Goal: Transaction & Acquisition: Purchase product/service

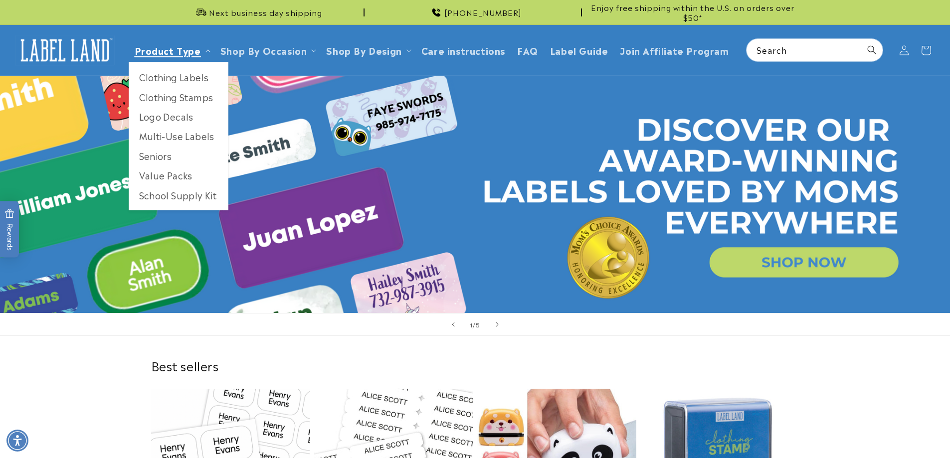
click at [164, 47] on link "Product Type" at bounding box center [168, 49] width 66 height 13
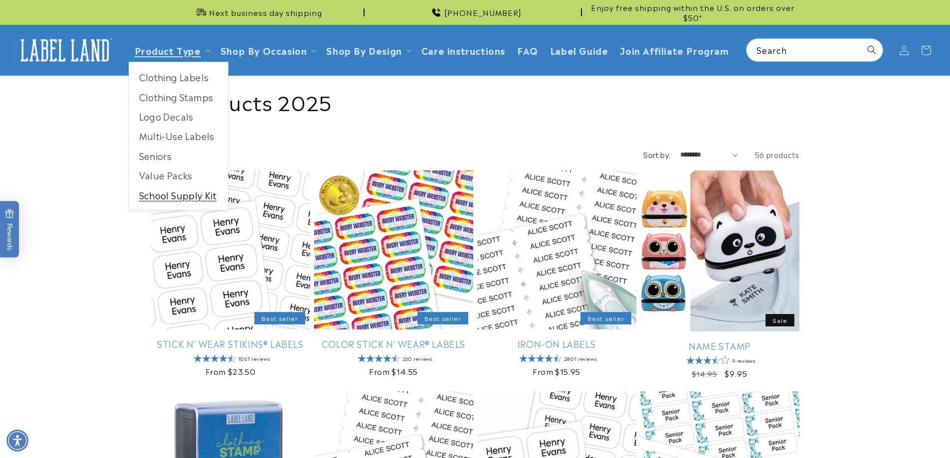
click at [173, 198] on link "School Supply Kit" at bounding box center [178, 194] width 99 height 19
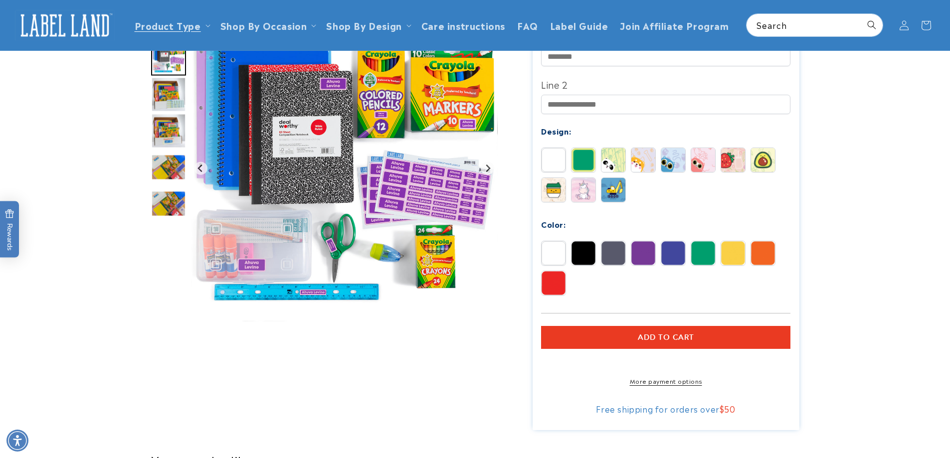
scroll to position [299, 0]
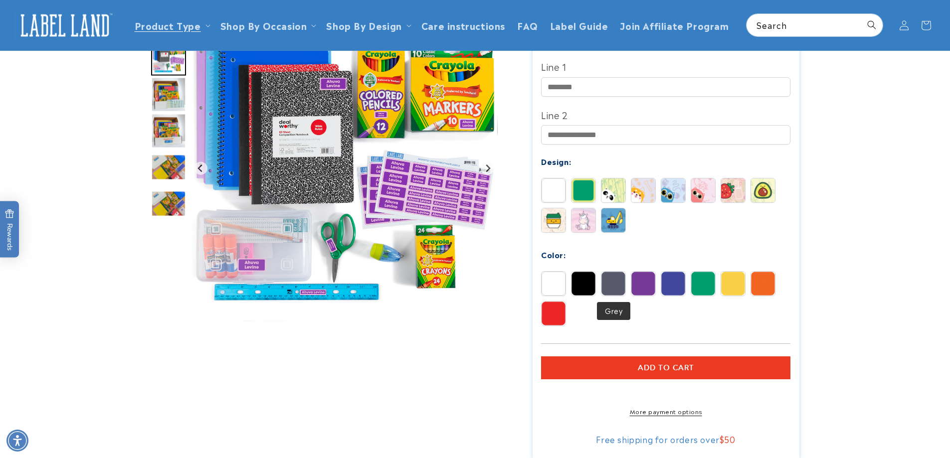
click at [620, 287] on img at bounding box center [613, 284] width 24 height 24
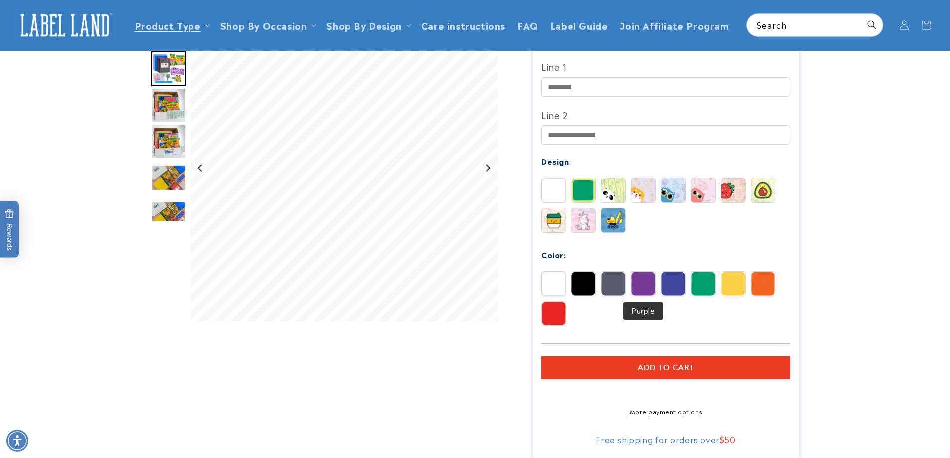
click at [648, 277] on img at bounding box center [643, 284] width 24 height 24
click at [603, 280] on img at bounding box center [613, 284] width 24 height 24
click at [753, 281] on img at bounding box center [763, 284] width 24 height 24
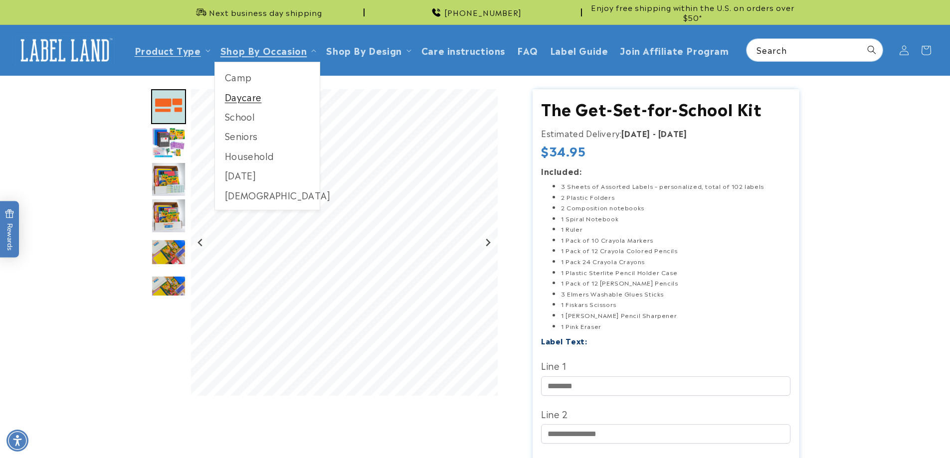
click at [249, 101] on link "Daycare" at bounding box center [267, 96] width 105 height 19
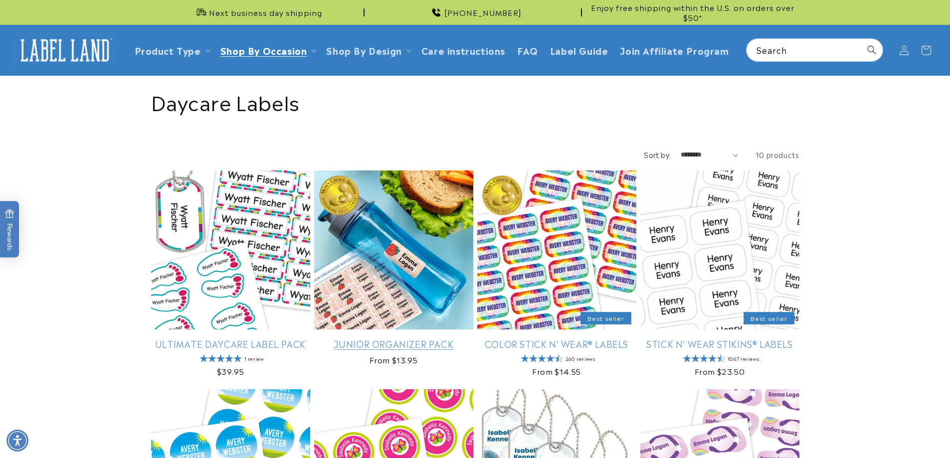
click at [386, 338] on link "Junior Organizer Pack" at bounding box center [393, 343] width 159 height 11
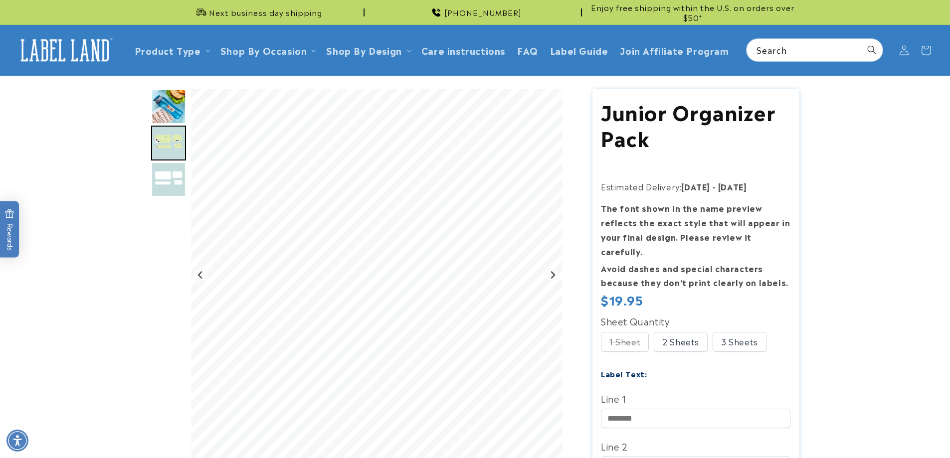
click at [170, 182] on img "Go to slide 3" at bounding box center [168, 179] width 35 height 35
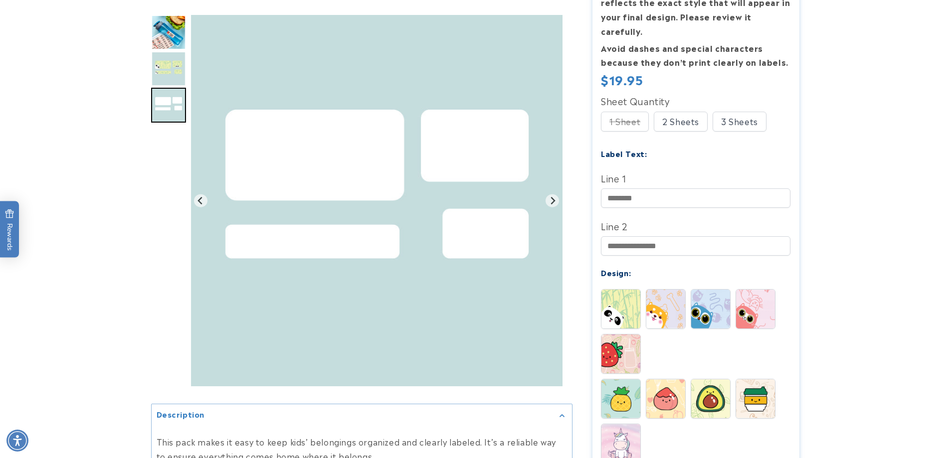
scroll to position [249, 0]
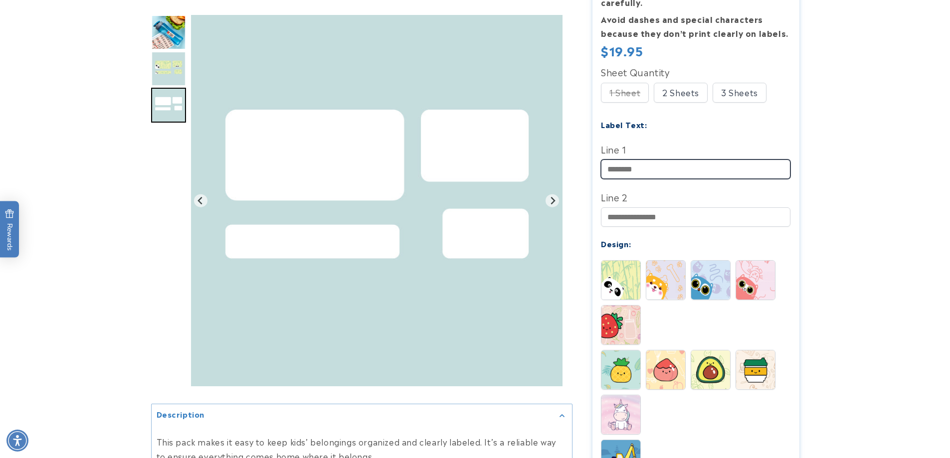
click at [636, 160] on input "Line 1" at bounding box center [695, 169] width 189 height 19
type input "*"
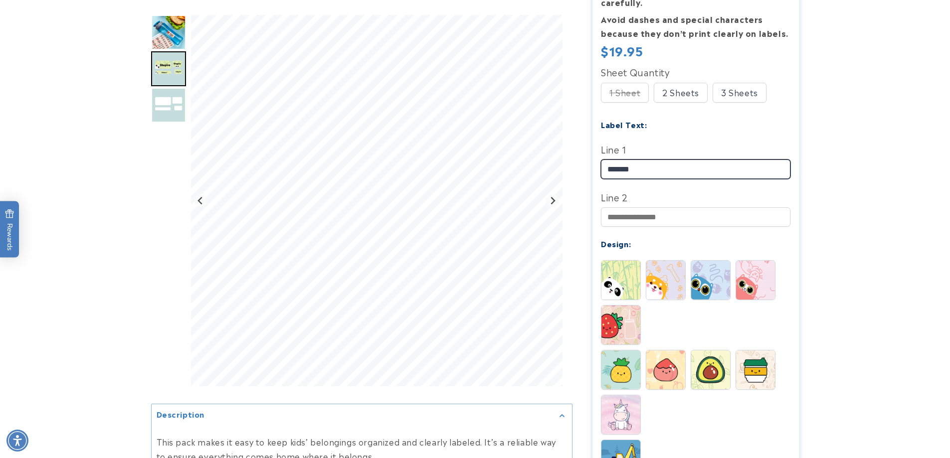
type input "*******"
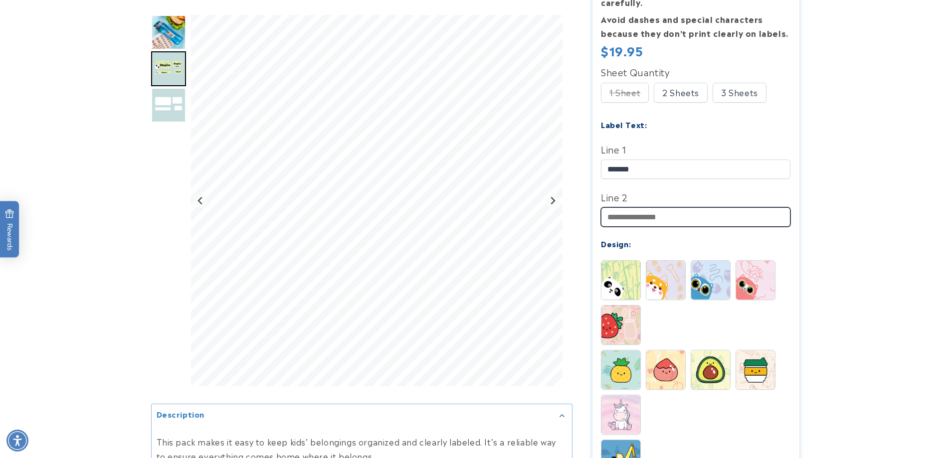
click at [621, 208] on input "Line 2" at bounding box center [695, 216] width 189 height 19
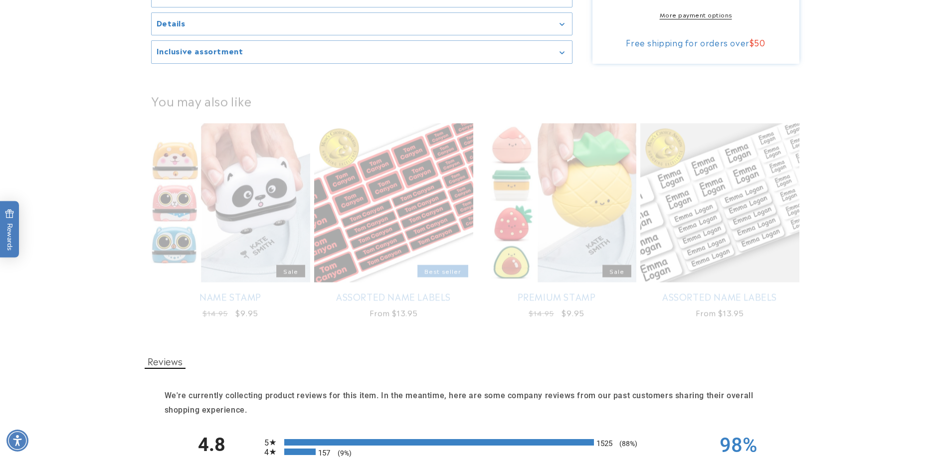
scroll to position [947, 0]
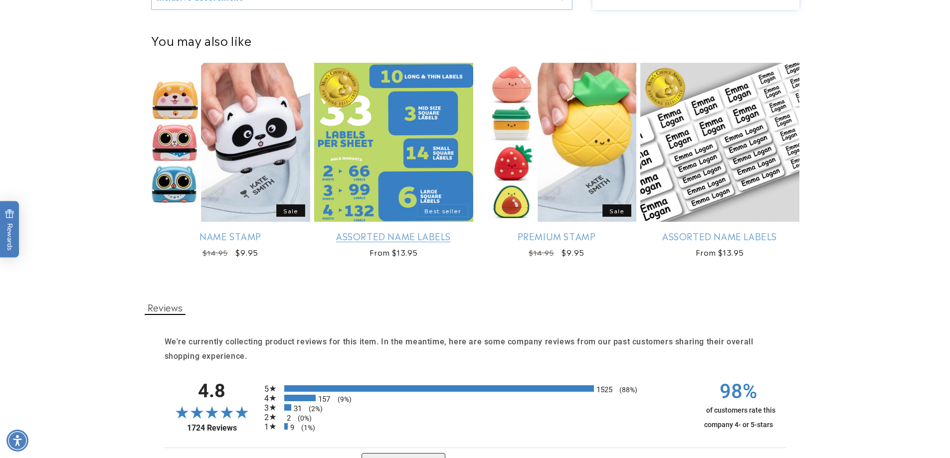
type input "**********"
click at [435, 230] on link "Assorted Name Labels" at bounding box center [393, 235] width 159 height 11
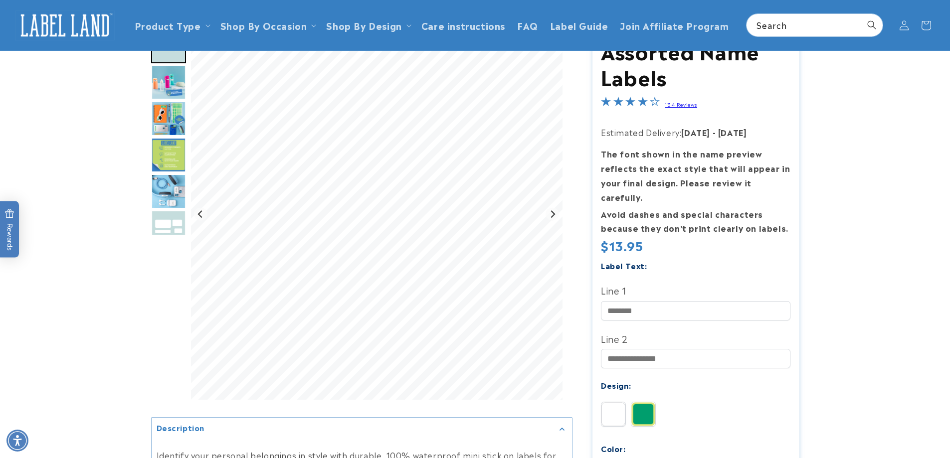
scroll to position [50, 0]
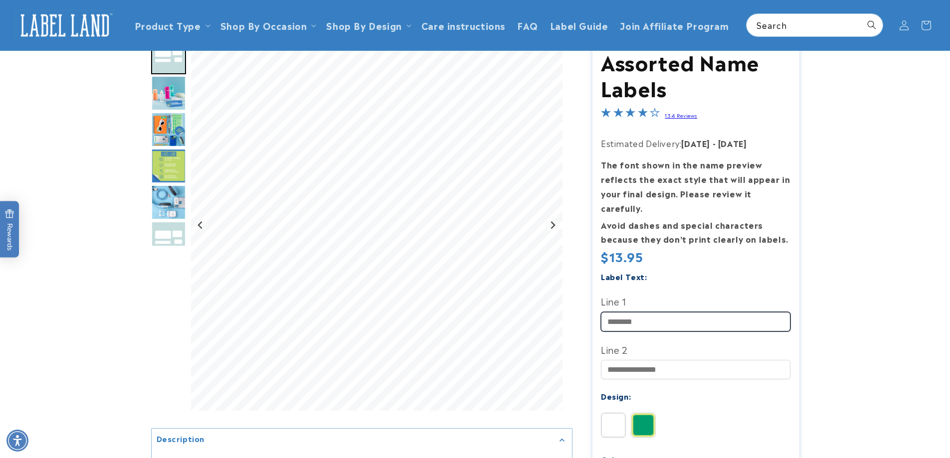
click at [646, 312] on input "Line 1" at bounding box center [695, 321] width 189 height 19
type input "*******"
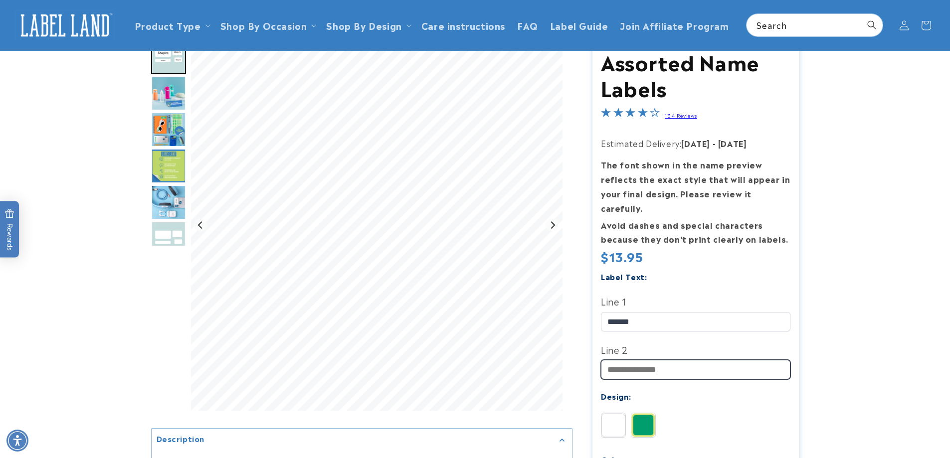
click at [624, 360] on input "Line 2" at bounding box center [695, 369] width 189 height 19
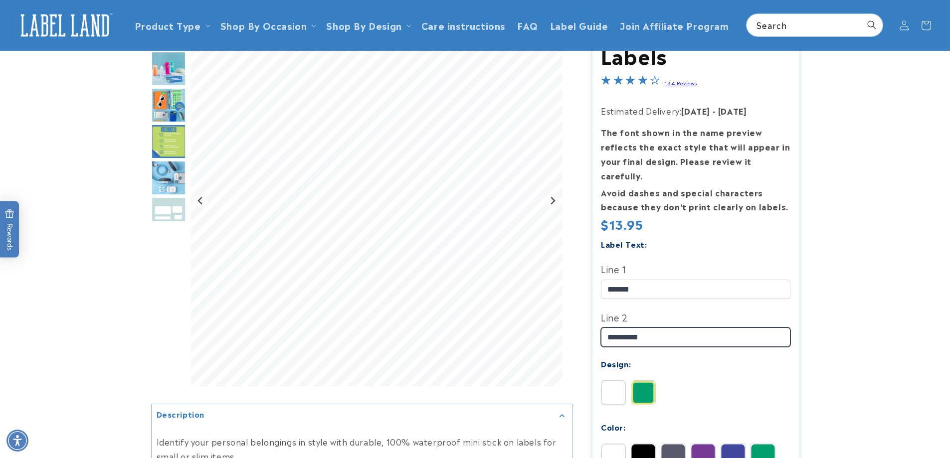
scroll to position [100, 0]
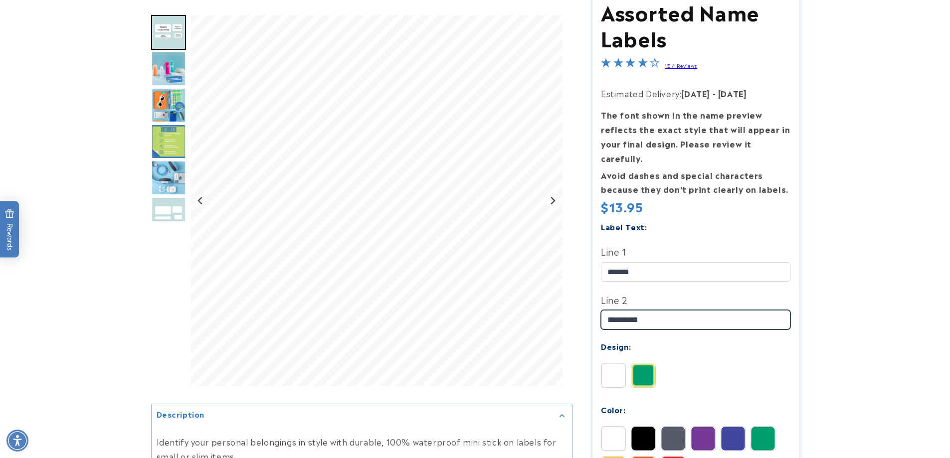
click at [620, 310] on input "**********" at bounding box center [695, 319] width 189 height 19
click at [635, 310] on input "**********" at bounding box center [695, 319] width 189 height 19
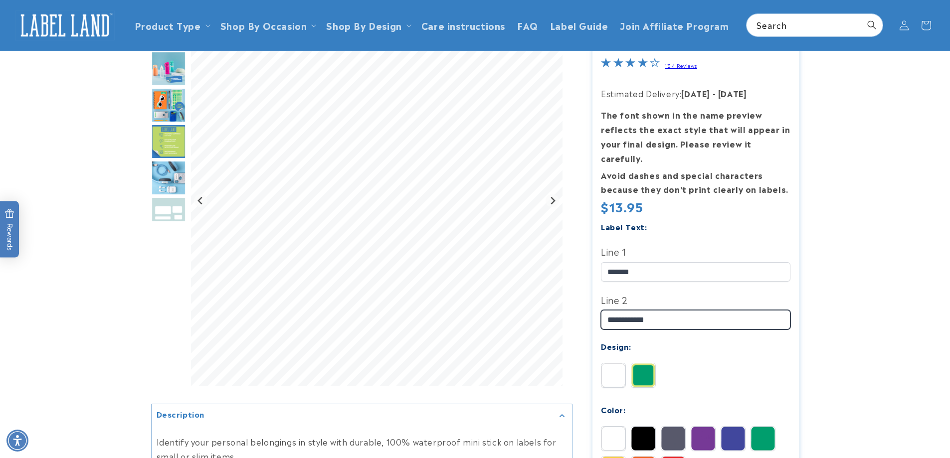
scroll to position [0, 0]
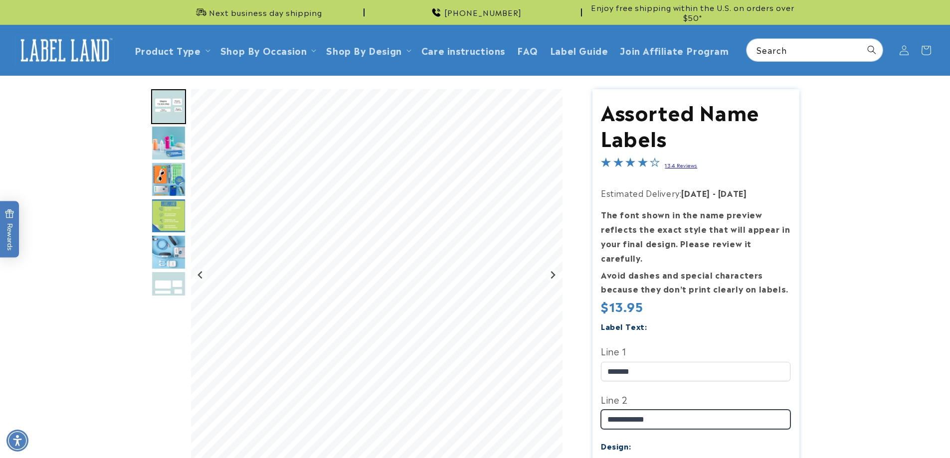
type input "**********"
click at [163, 140] on img "Go to slide 3" at bounding box center [168, 143] width 35 height 35
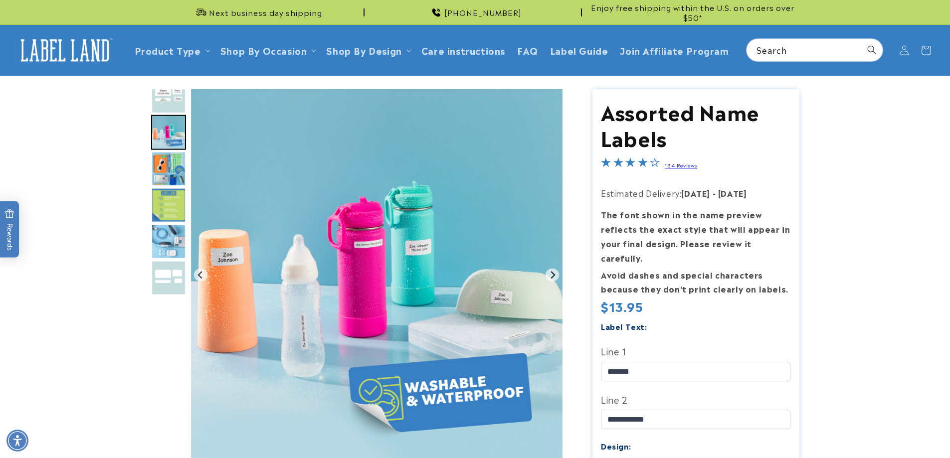
click at [172, 168] on img "Go to slide 4" at bounding box center [168, 169] width 35 height 35
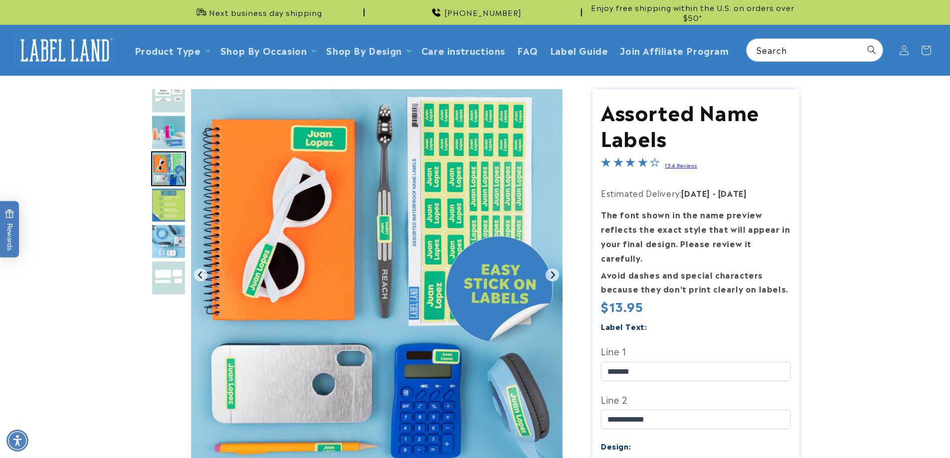
click at [176, 202] on img "Go to slide 5" at bounding box center [168, 205] width 35 height 35
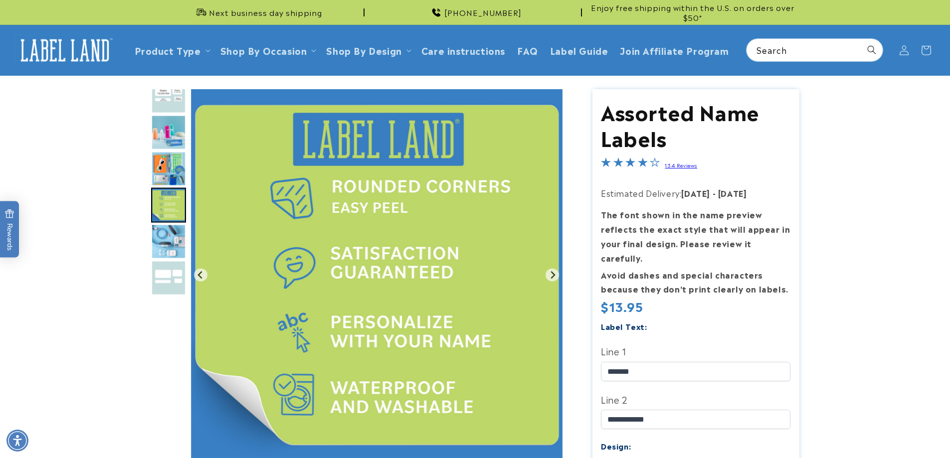
click at [175, 244] on img "Go to slide 6" at bounding box center [168, 241] width 35 height 35
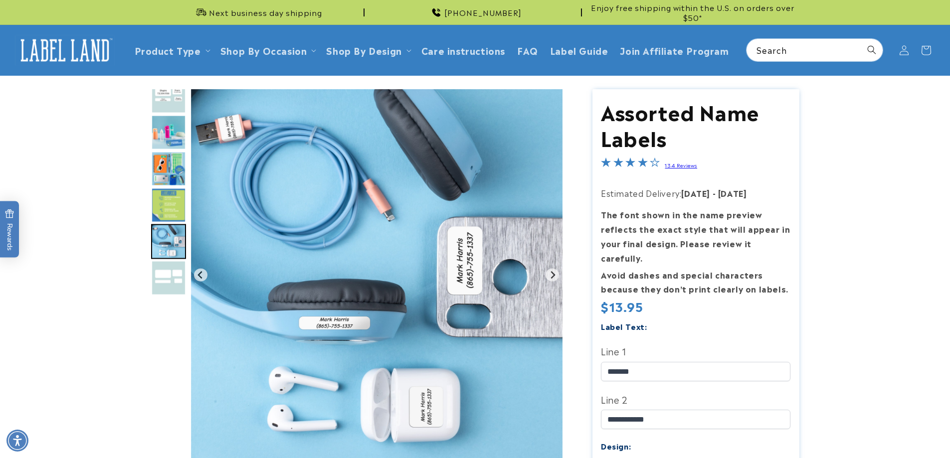
click at [178, 287] on img "Go to slide 7" at bounding box center [168, 278] width 35 height 35
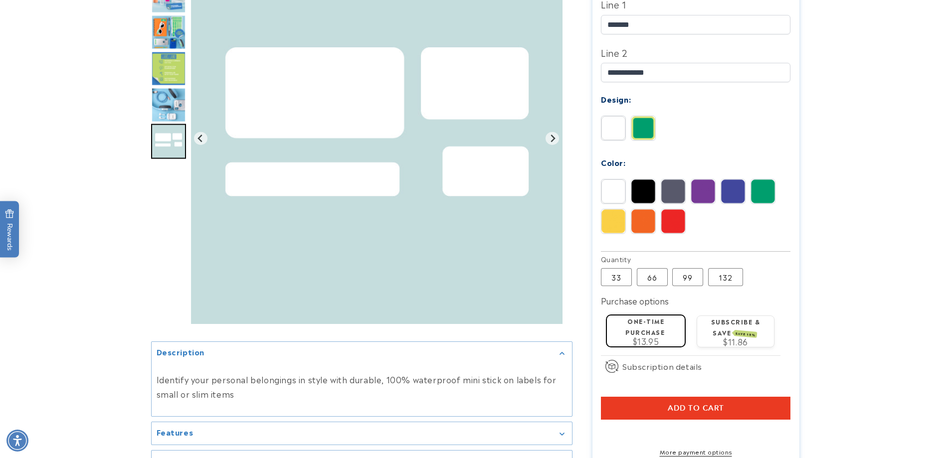
scroll to position [349, 0]
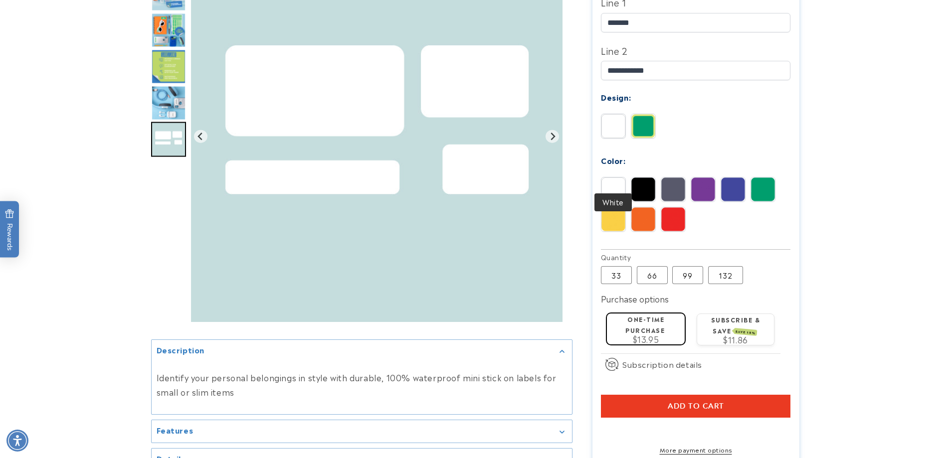
click at [615, 178] on img at bounding box center [613, 189] width 24 height 24
click at [646, 114] on img at bounding box center [643, 126] width 24 height 24
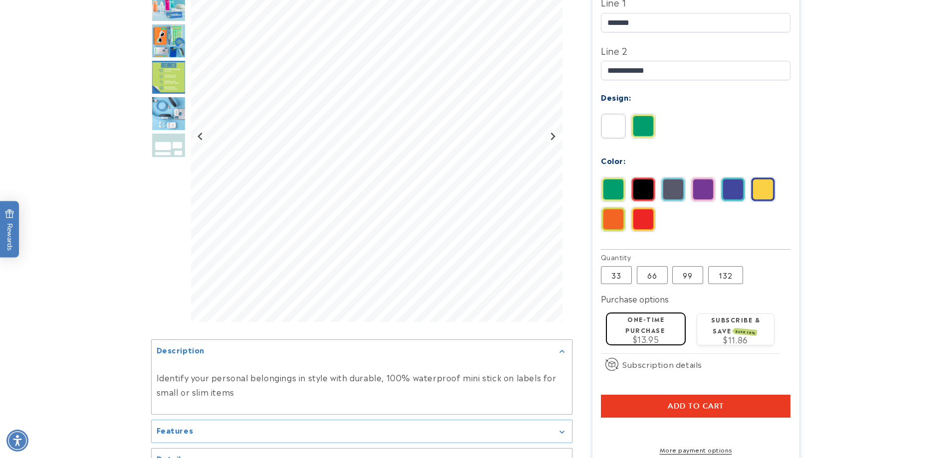
click at [615, 116] on img at bounding box center [613, 126] width 24 height 24
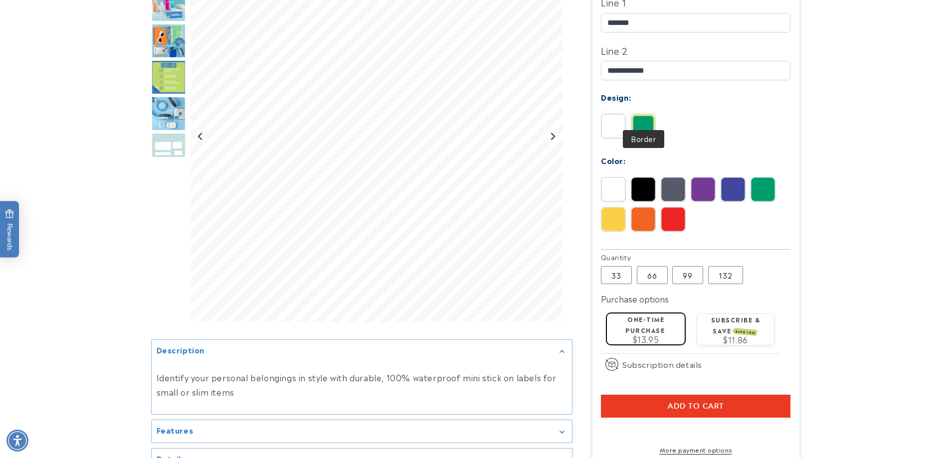
click at [660, 119] on div "Solid Border" at bounding box center [698, 129] width 194 height 30
click at [651, 120] on img at bounding box center [643, 126] width 24 height 24
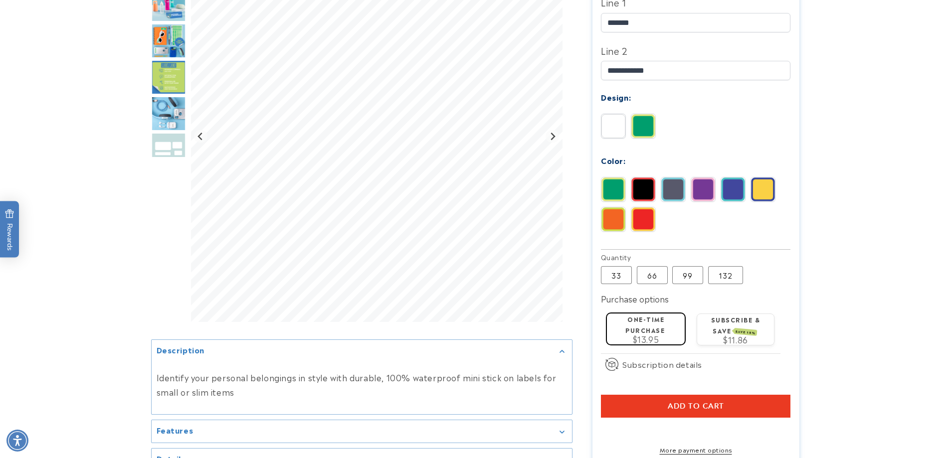
click at [679, 177] on img at bounding box center [673, 189] width 24 height 24
click at [768, 177] on img at bounding box center [763, 189] width 24 height 24
click at [650, 210] on img at bounding box center [643, 219] width 24 height 24
click at [588, 208] on div "Assorted Name Labels Assorted Name Labels 134 Reviews Estimated Delivery: Aug 2…" at bounding box center [685, 119] width 227 height 759
click at [609, 96] on div "**********" at bounding box center [695, 109] width 189 height 276
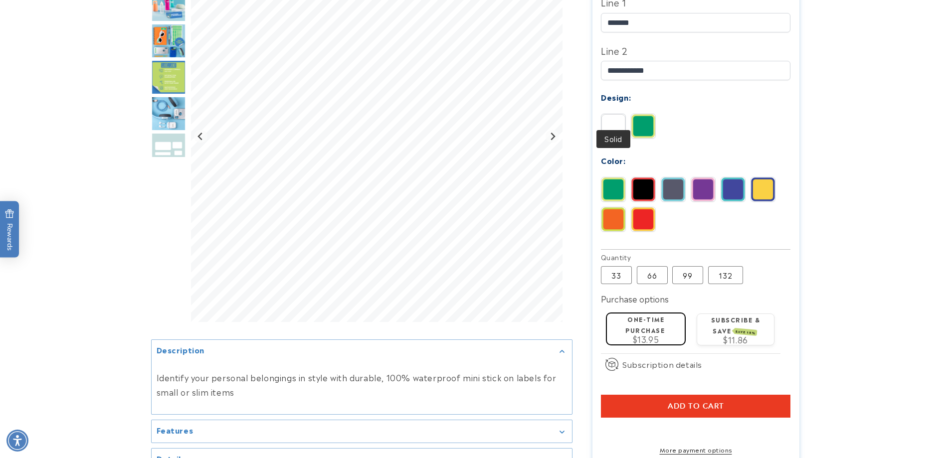
click at [610, 114] on img at bounding box center [613, 126] width 24 height 24
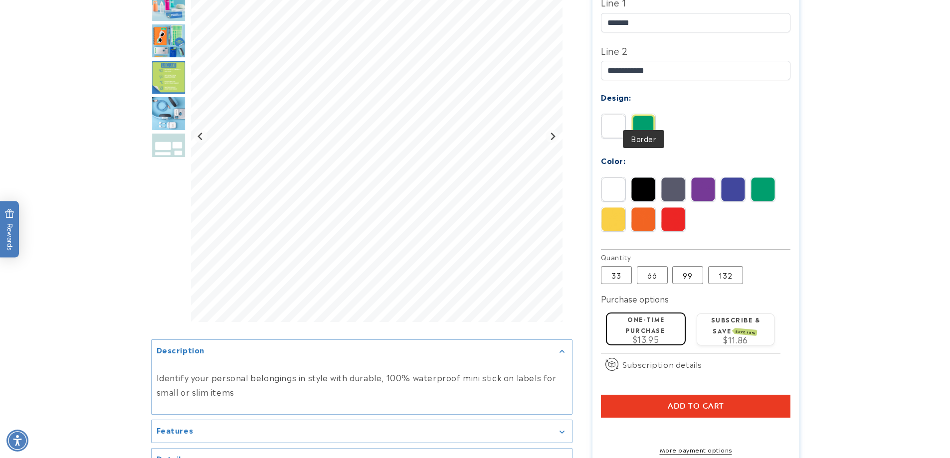
click at [636, 115] on img at bounding box center [643, 126] width 24 height 24
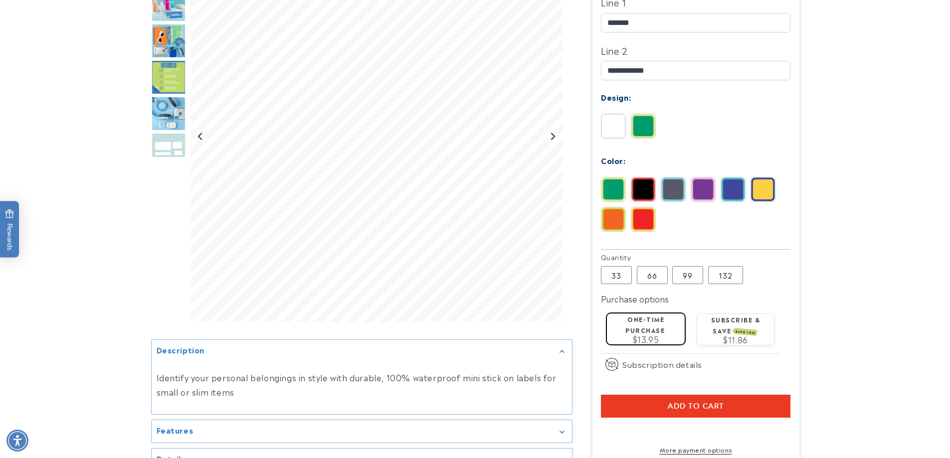
click at [640, 114] on img at bounding box center [643, 126] width 24 height 24
click at [613, 178] on img at bounding box center [613, 189] width 24 height 24
click at [609, 207] on img at bounding box center [613, 219] width 24 height 24
click at [638, 208] on img at bounding box center [643, 219] width 24 height 24
click at [606, 207] on img at bounding box center [613, 219] width 24 height 24
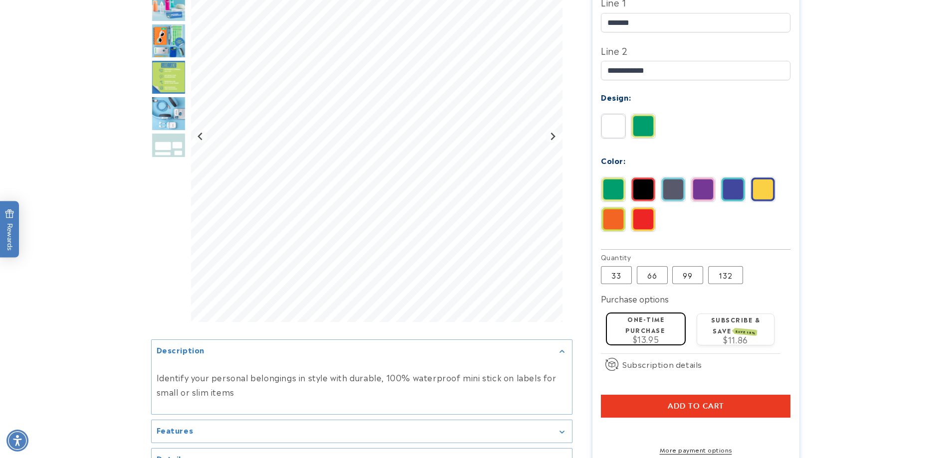
drag, startPoint x: 616, startPoint y: 173, endPoint x: 631, endPoint y: 163, distance: 17.8
click at [617, 177] on img at bounding box center [613, 189] width 24 height 24
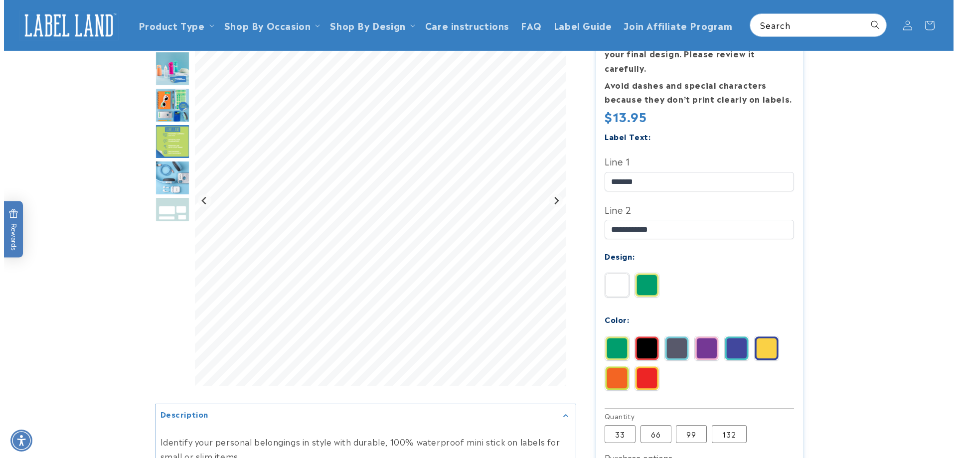
scroll to position [100, 0]
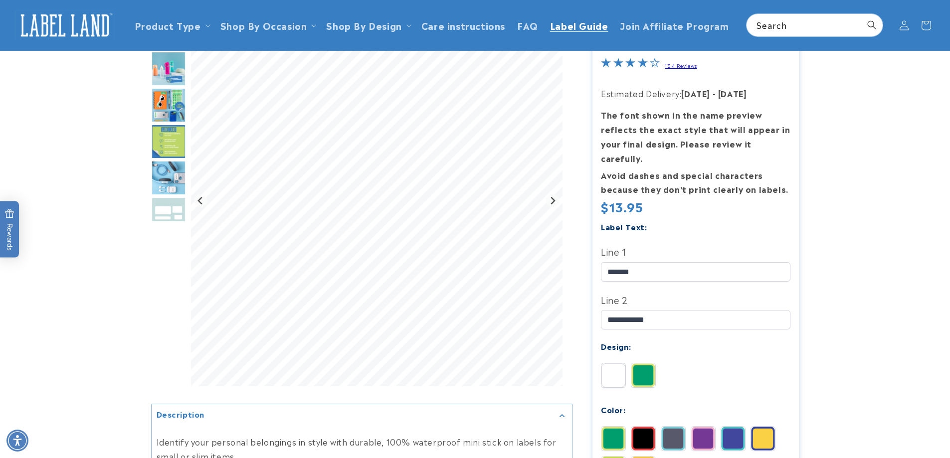
click at [568, 25] on span "Label Guide" at bounding box center [579, 24] width 58 height 11
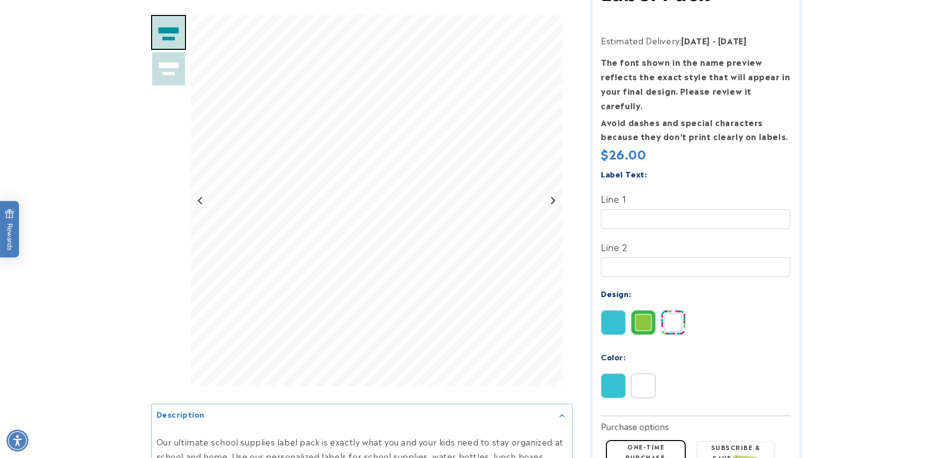
scroll to position [150, 0]
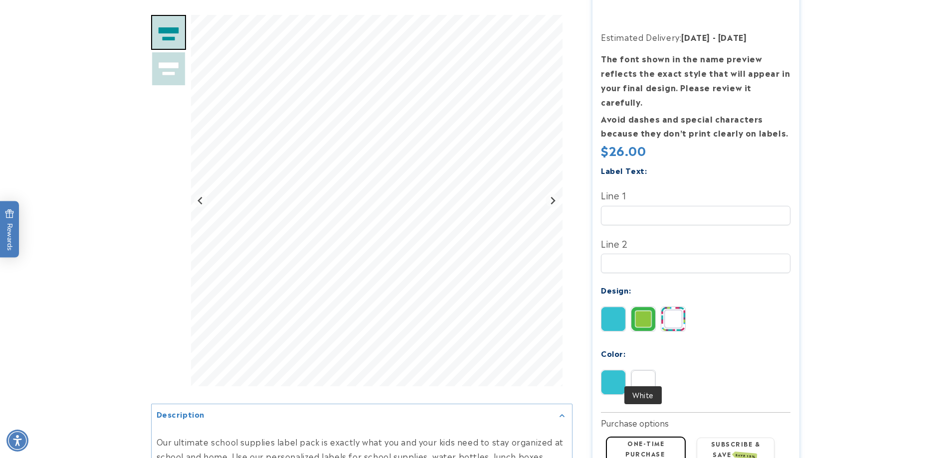
click at [641, 370] on img at bounding box center [643, 382] width 24 height 24
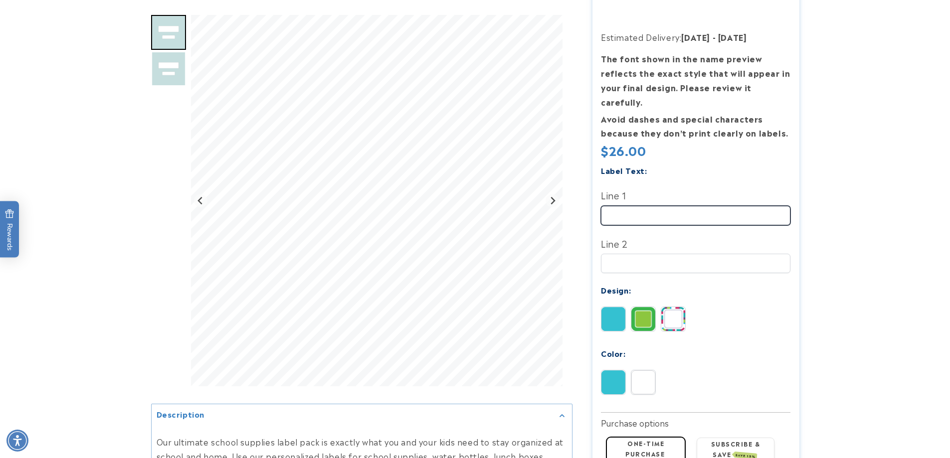
click at [622, 206] on input "Line 1" at bounding box center [695, 215] width 189 height 19
type input "*******"
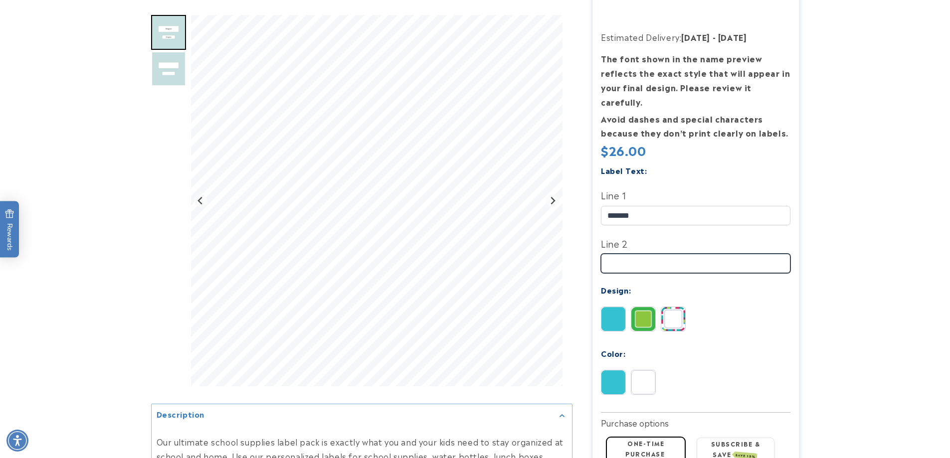
click at [630, 254] on input "Line 2" at bounding box center [695, 263] width 189 height 19
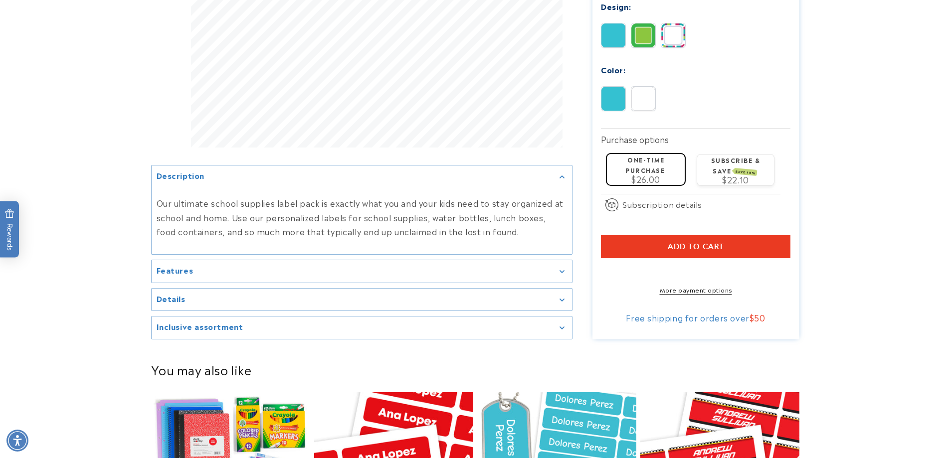
scroll to position [449, 0]
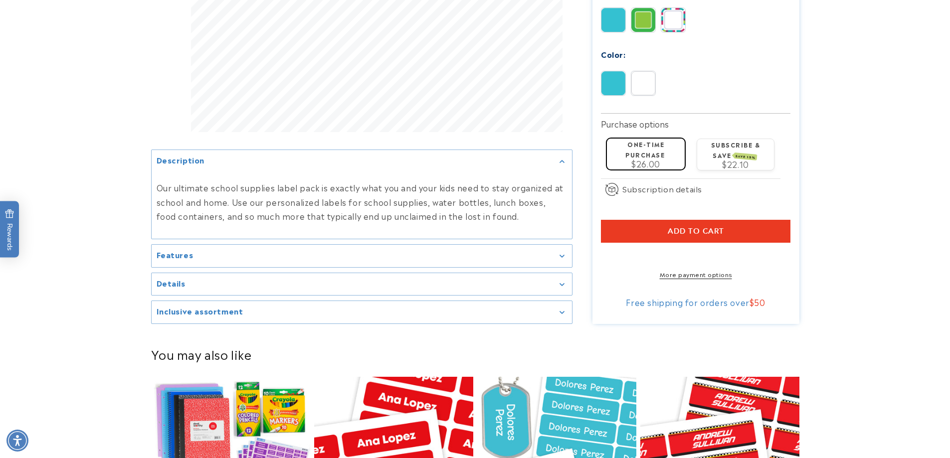
type input "**********"
click at [180, 252] on h2 "Features" at bounding box center [175, 255] width 37 height 10
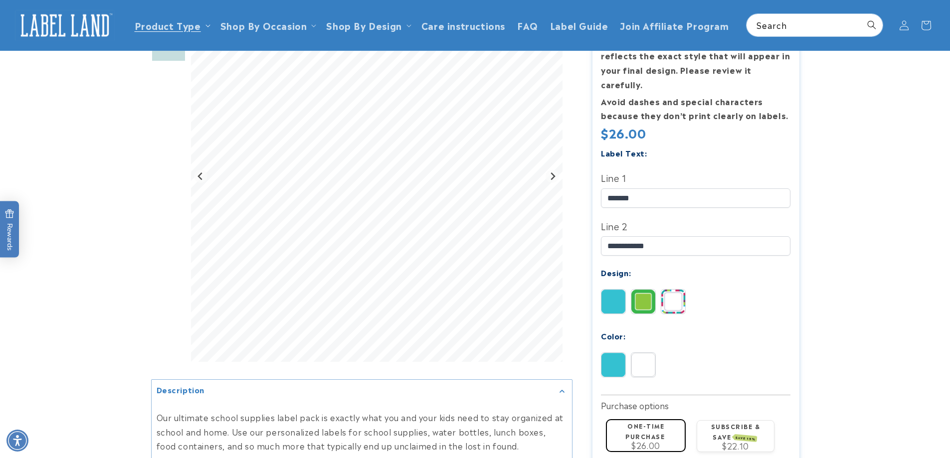
scroll to position [0, 0]
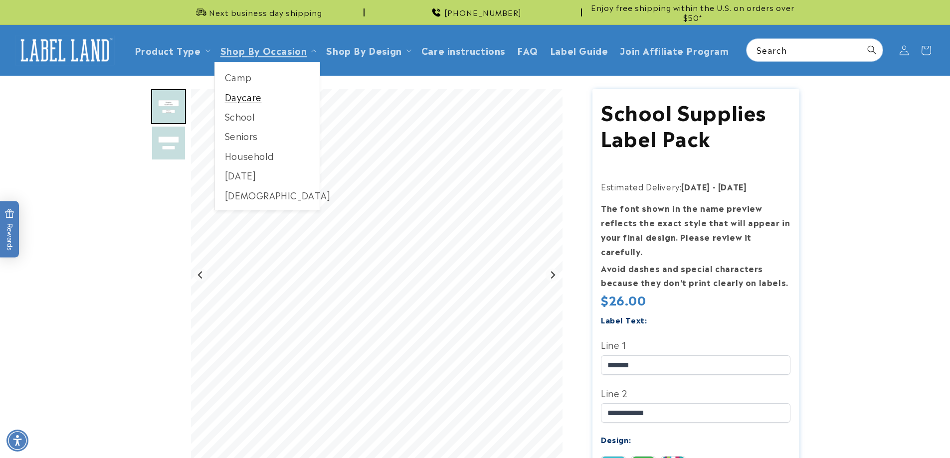
click at [237, 95] on link "Daycare" at bounding box center [267, 96] width 105 height 19
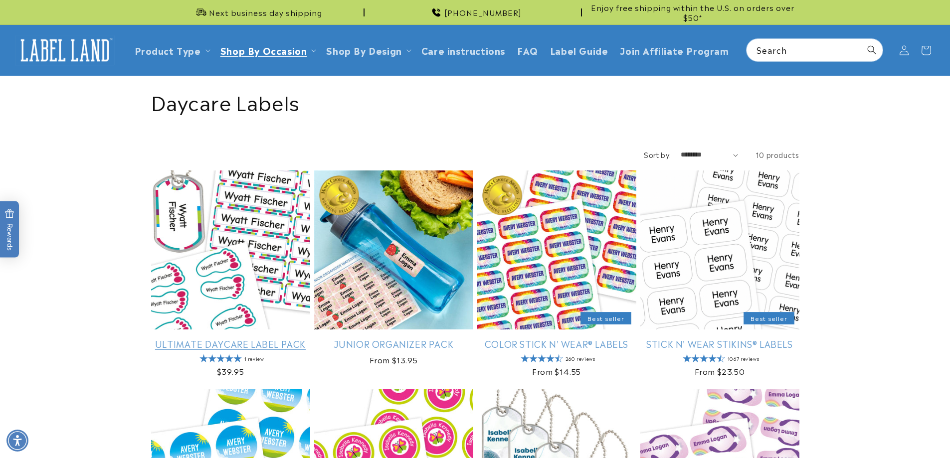
click at [240, 338] on link "Ultimate Daycare Label Pack" at bounding box center [230, 343] width 159 height 11
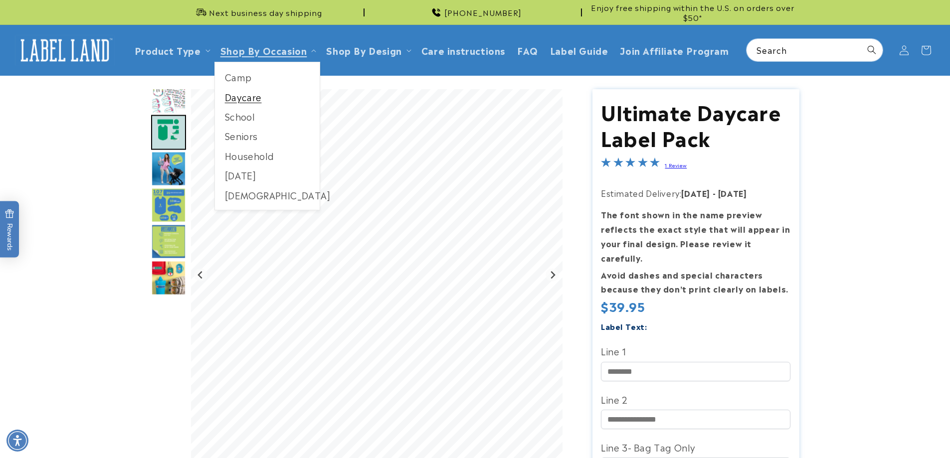
click at [238, 100] on link "Daycare" at bounding box center [267, 96] width 105 height 19
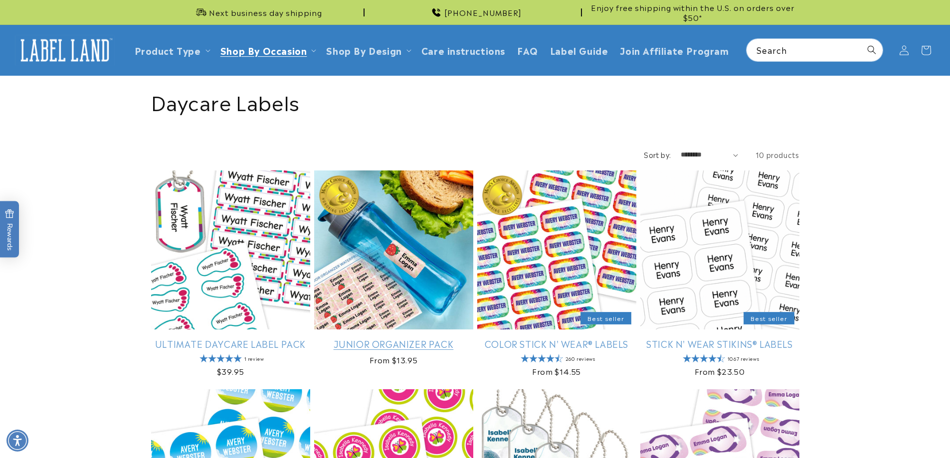
click at [433, 338] on link "Junior Organizer Pack" at bounding box center [393, 343] width 159 height 11
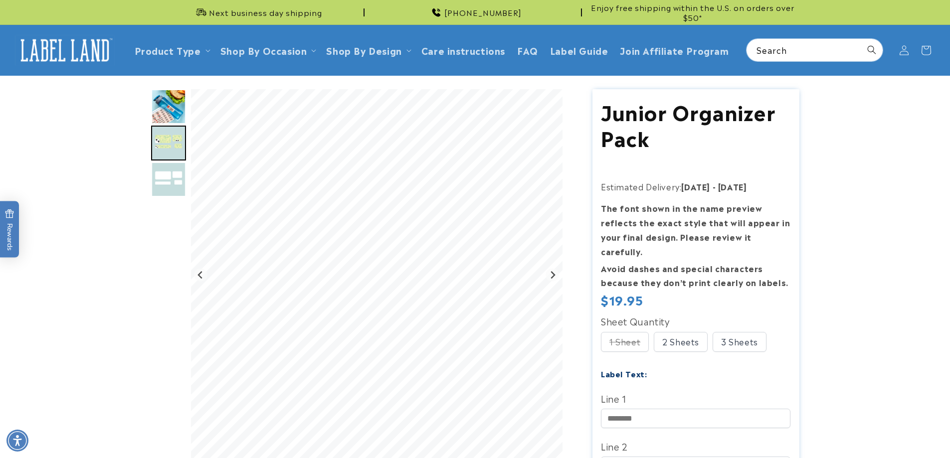
click at [170, 182] on img "Go to slide 3" at bounding box center [168, 179] width 35 height 35
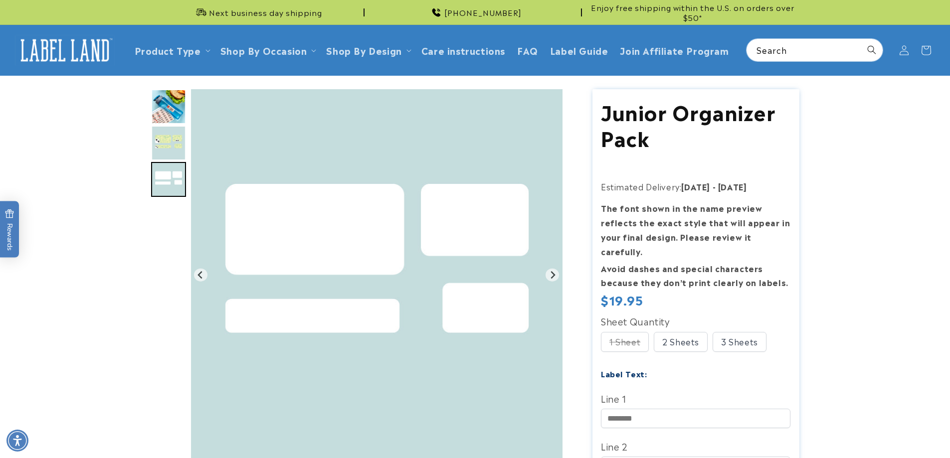
click at [733, 332] on div "3 Sheets" at bounding box center [739, 342] width 54 height 20
click at [665, 409] on input "Line 1" at bounding box center [695, 418] width 189 height 19
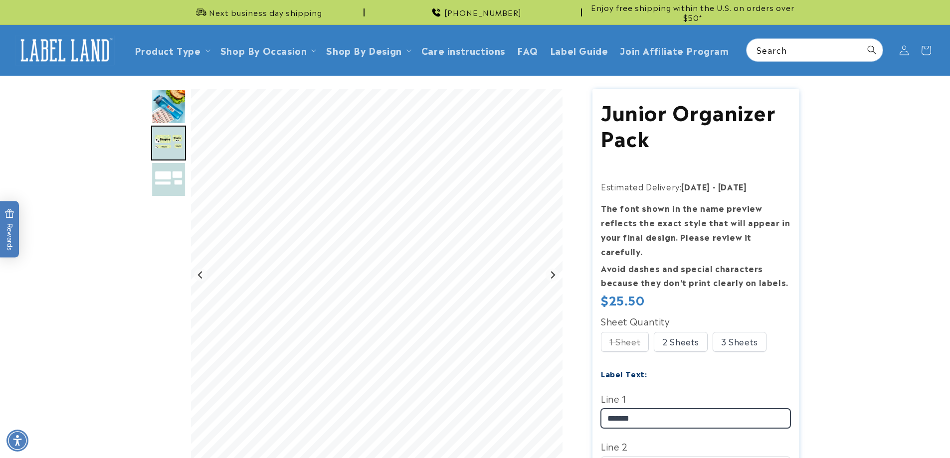
type input "*******"
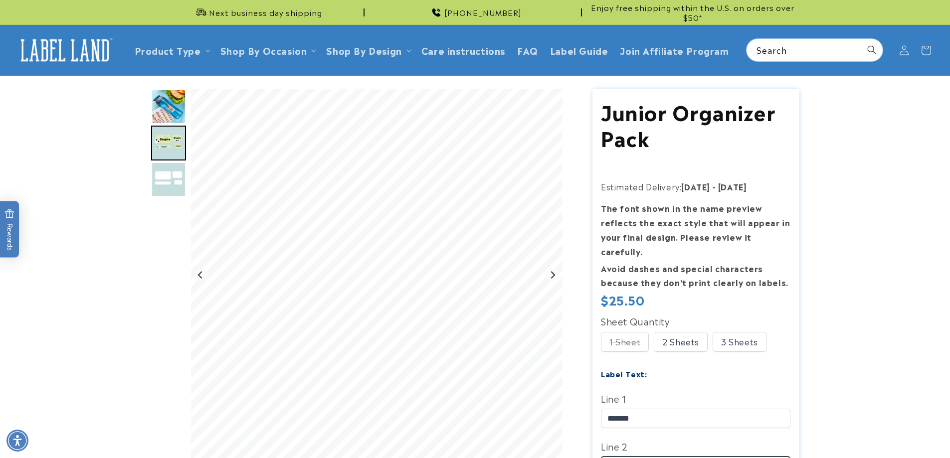
click at [621, 457] on input "Line 2" at bounding box center [695, 466] width 189 height 19
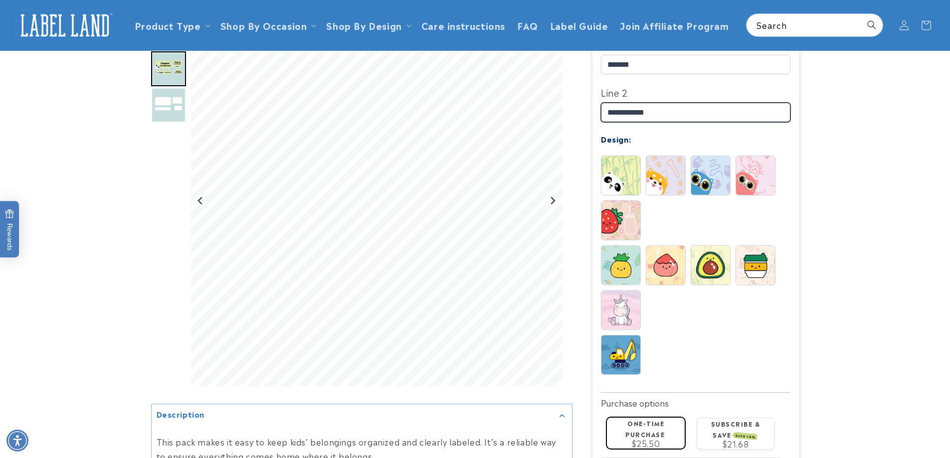
scroll to position [249, 0]
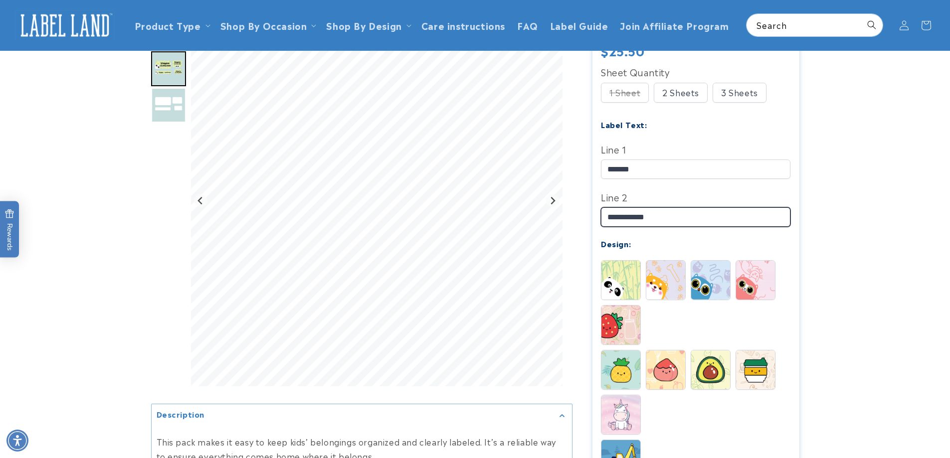
type input "**********"
click at [168, 107] on img "Go to slide 3" at bounding box center [168, 105] width 35 height 35
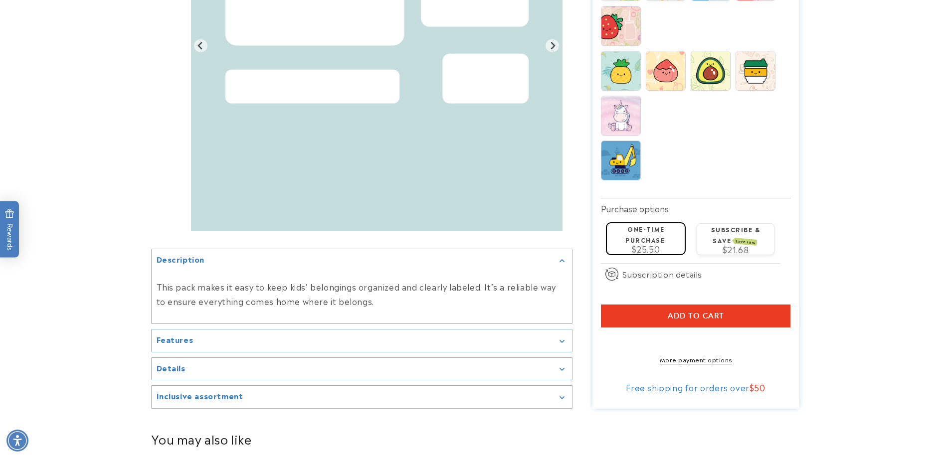
scroll to position [847, 0]
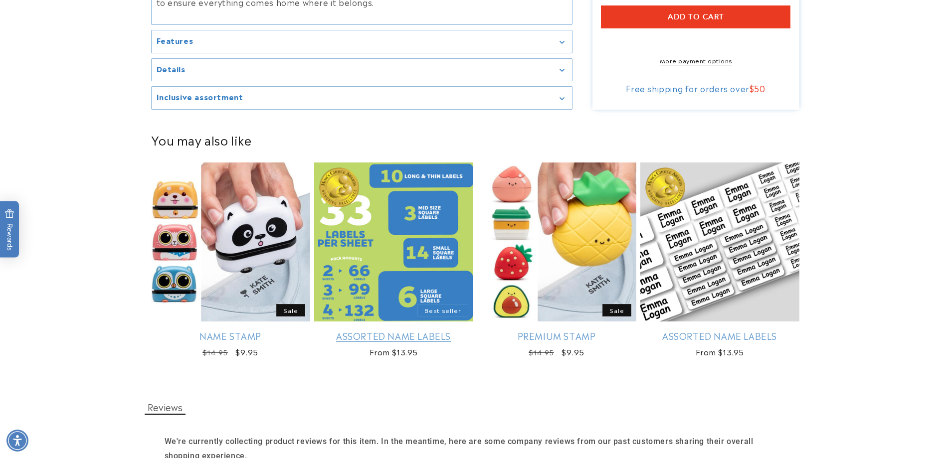
click at [393, 330] on link "Assorted Name Labels" at bounding box center [393, 335] width 159 height 11
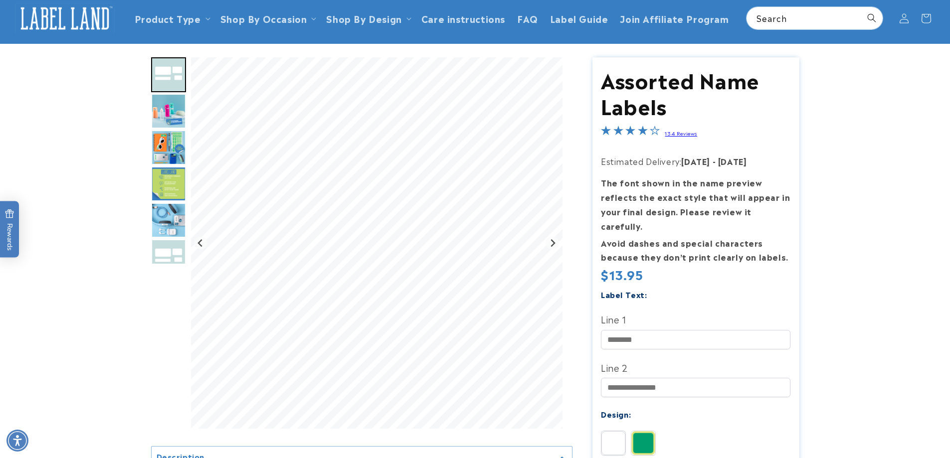
scroll to position [50, 0]
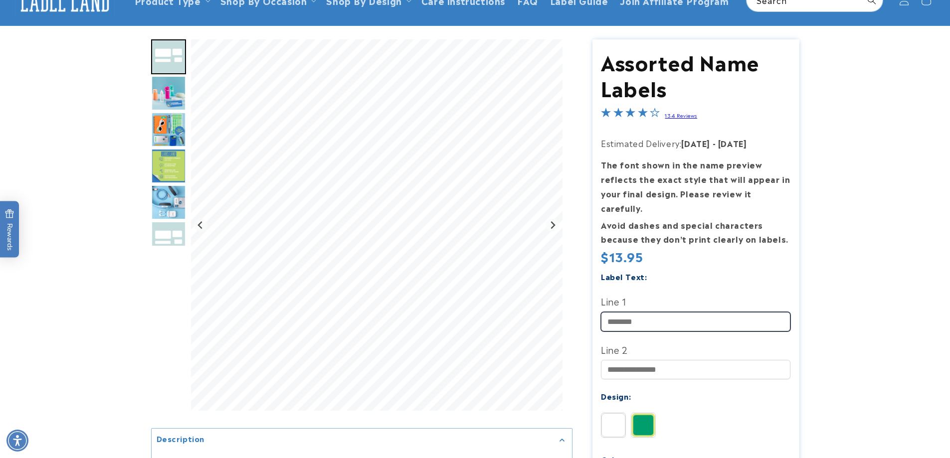
click at [654, 314] on input "Line 1" at bounding box center [695, 321] width 189 height 19
type input "*******"
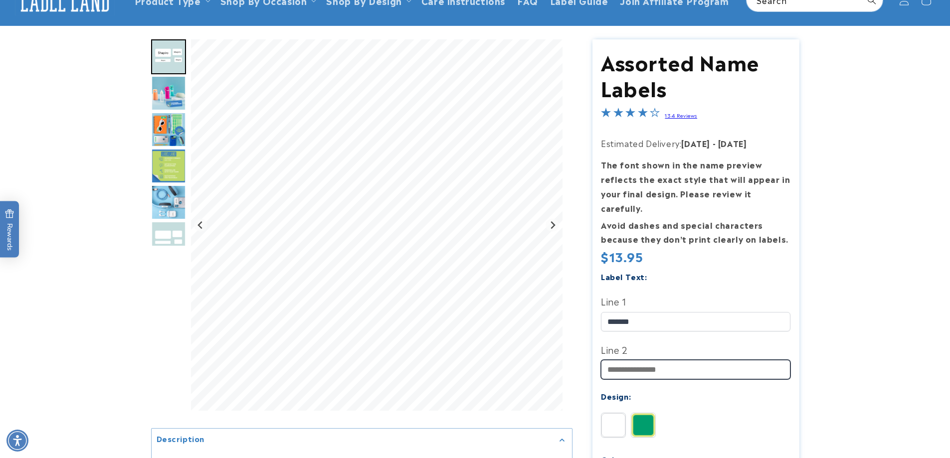
click at [641, 361] on input "Line 2" at bounding box center [695, 369] width 189 height 19
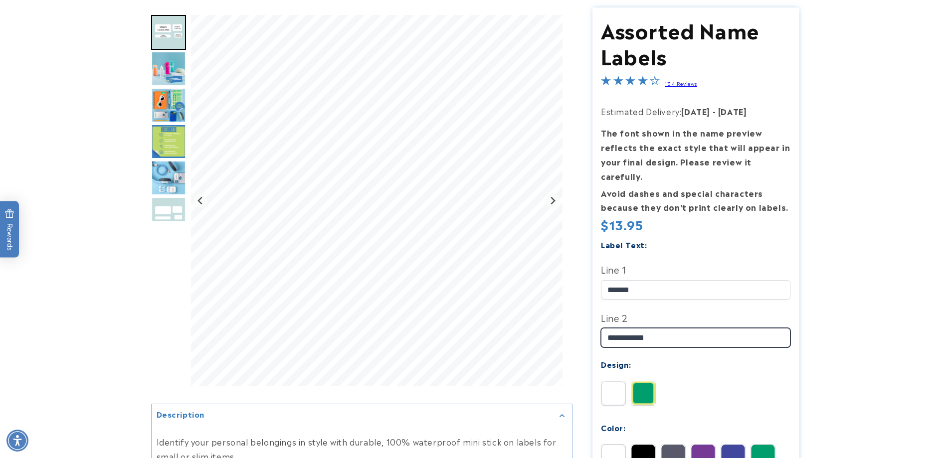
scroll to position [100, 0]
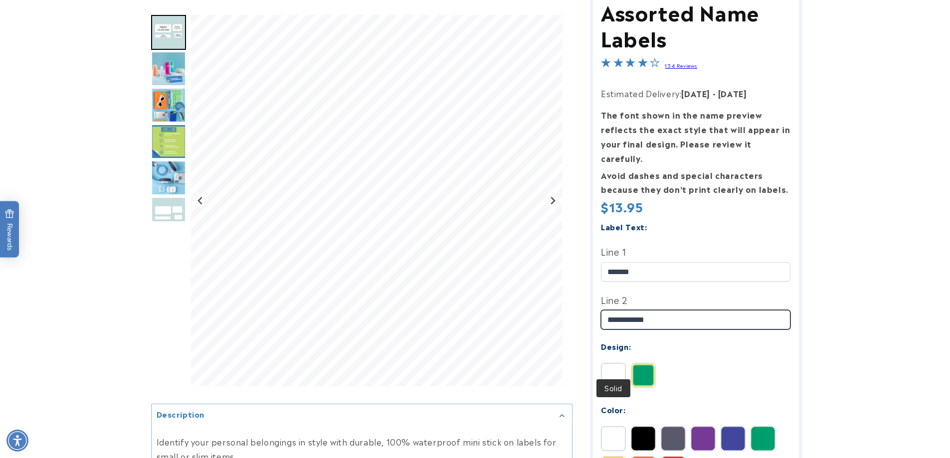
type input "**********"
click at [612, 370] on img at bounding box center [613, 375] width 24 height 24
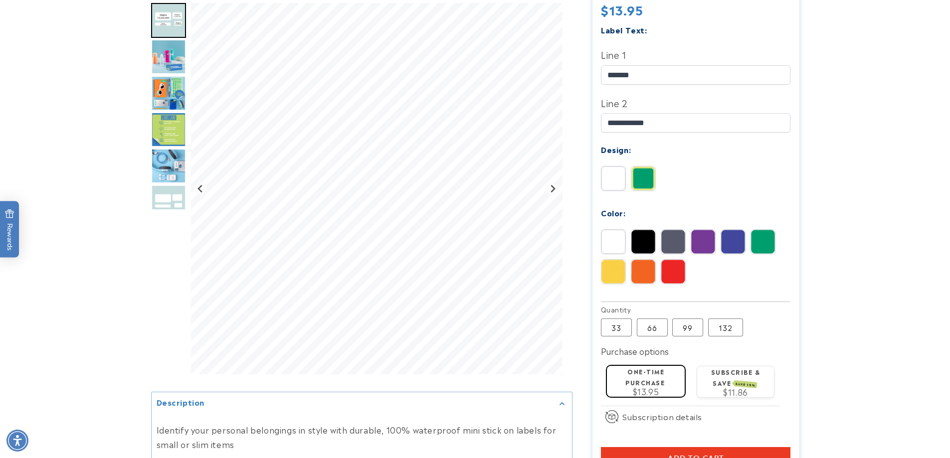
scroll to position [299, 0]
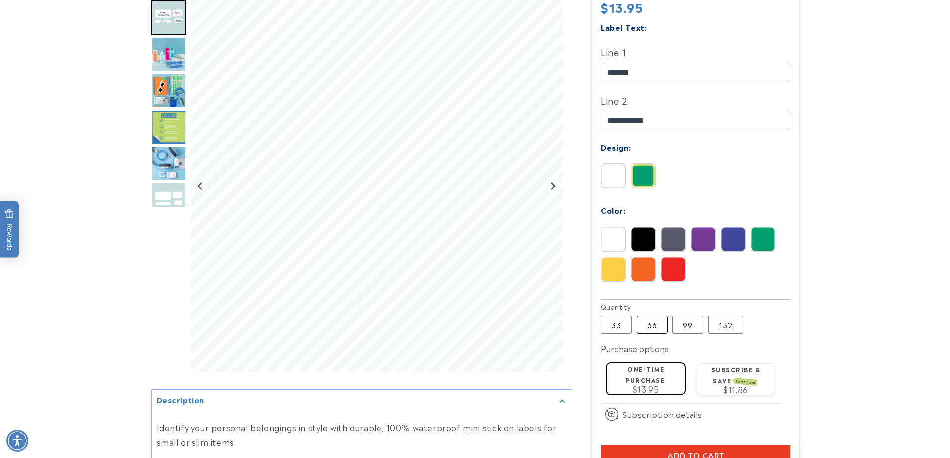
click at [650, 316] on label "66 Variant sold out or unavailable" at bounding box center [652, 325] width 31 height 18
click at [647, 364] on label "One-time purchase" at bounding box center [644, 373] width 39 height 19
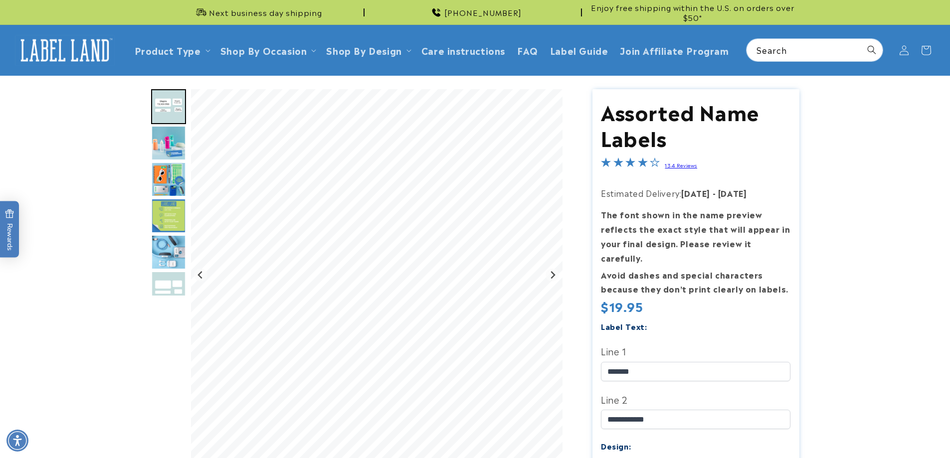
click at [177, 145] on img "Go to slide 3" at bounding box center [168, 143] width 35 height 35
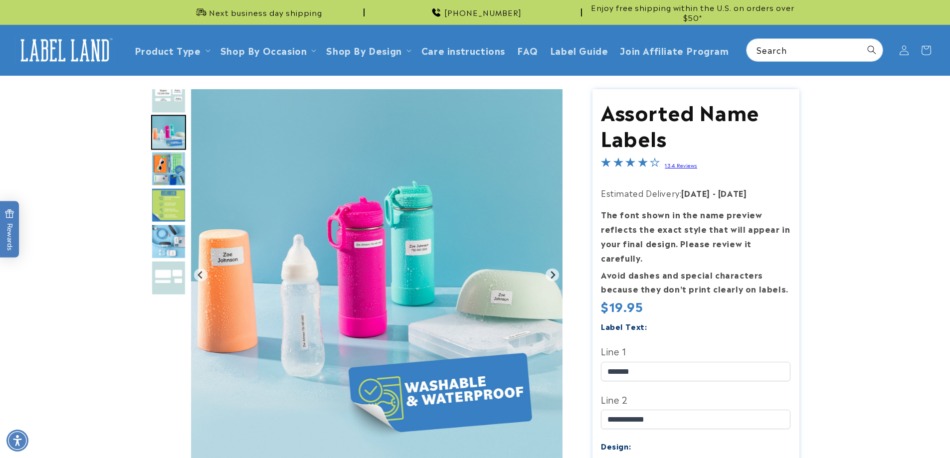
click at [172, 172] on img "Go to slide 4" at bounding box center [168, 169] width 35 height 35
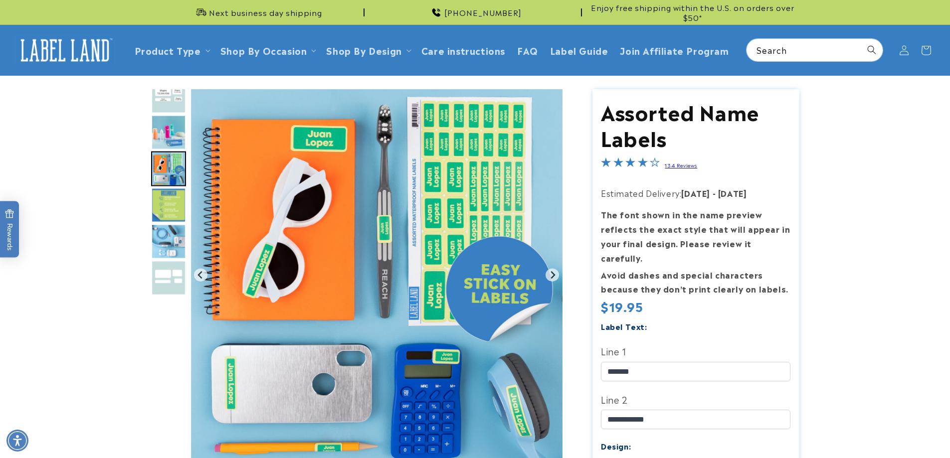
click at [167, 194] on img "Go to slide 5" at bounding box center [168, 205] width 35 height 35
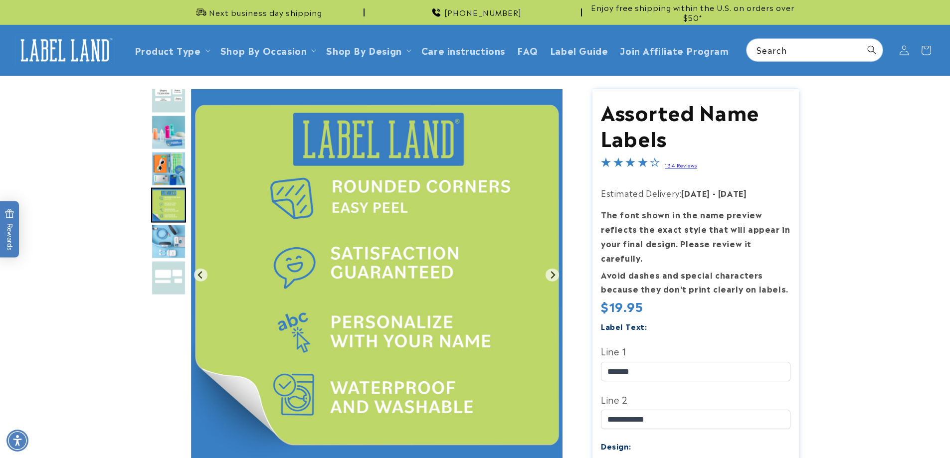
click at [159, 250] on img "Go to slide 6" at bounding box center [168, 241] width 35 height 35
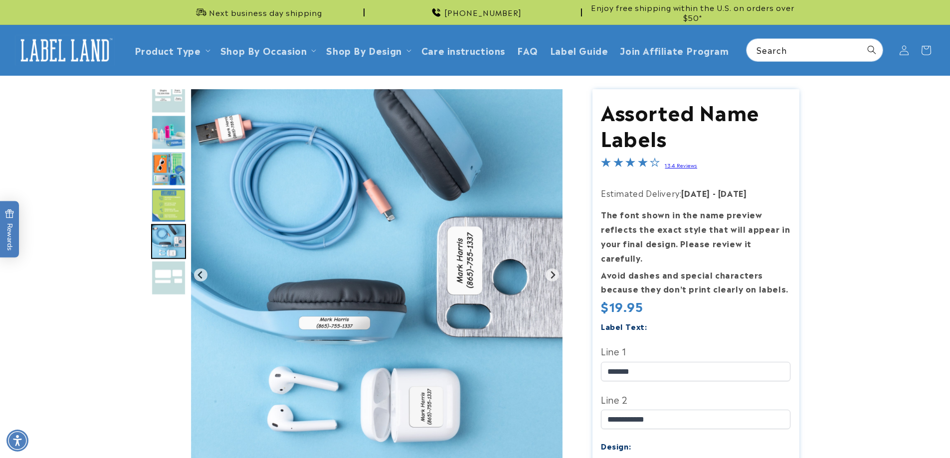
click at [169, 283] on img "Go to slide 7" at bounding box center [168, 278] width 35 height 35
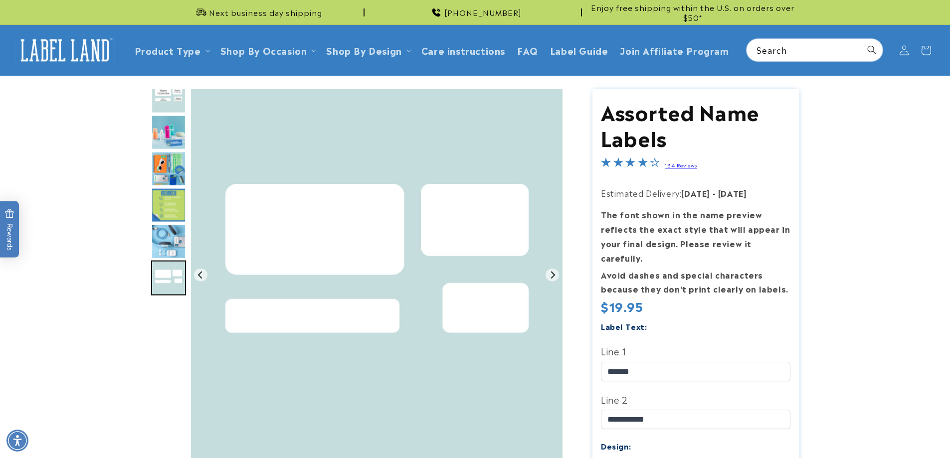
click at [173, 105] on img "Go to slide 2" at bounding box center [168, 96] width 35 height 35
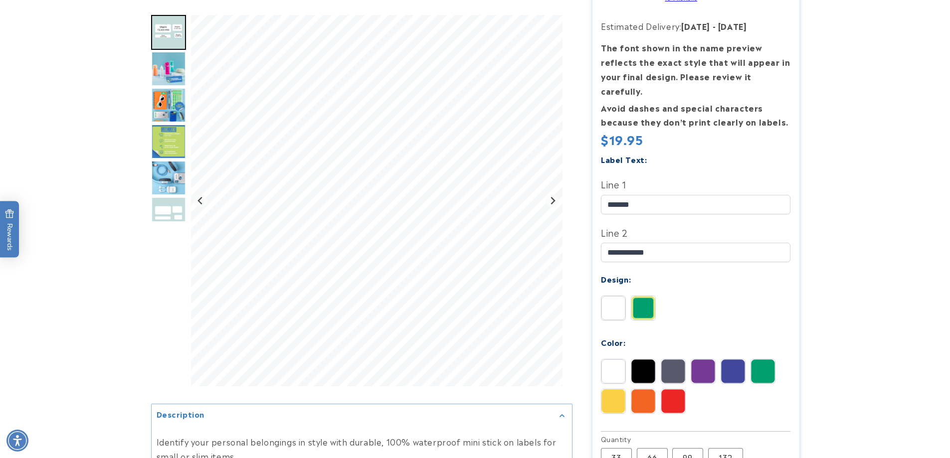
scroll to position [249, 0]
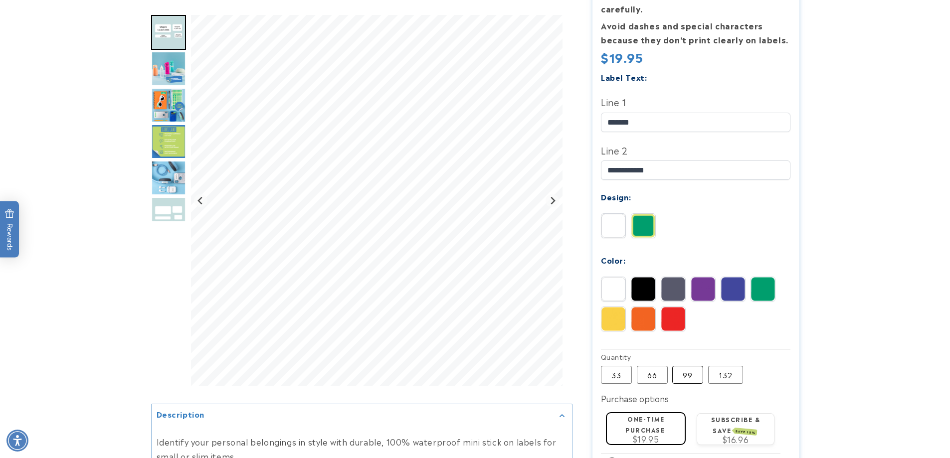
click at [686, 366] on label "99 Variant sold out or unavailable" at bounding box center [687, 375] width 31 height 18
click at [650, 433] on span "$25.50" at bounding box center [646, 439] width 28 height 12
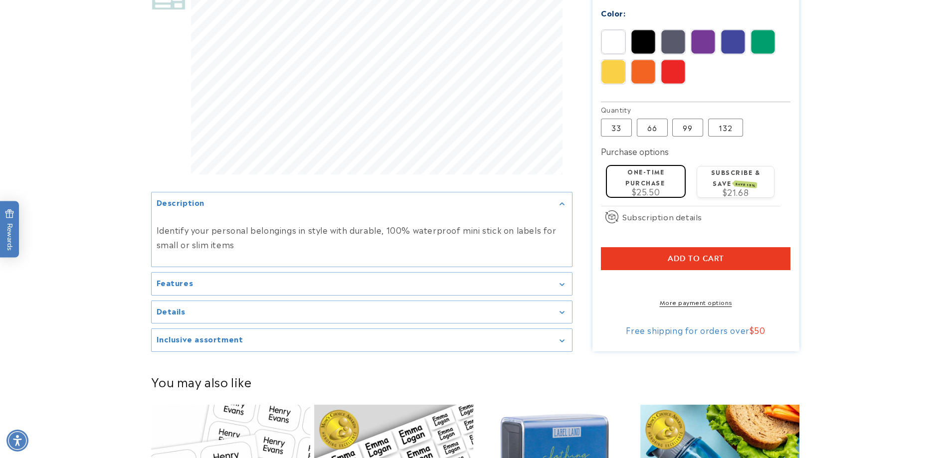
scroll to position [498, 0]
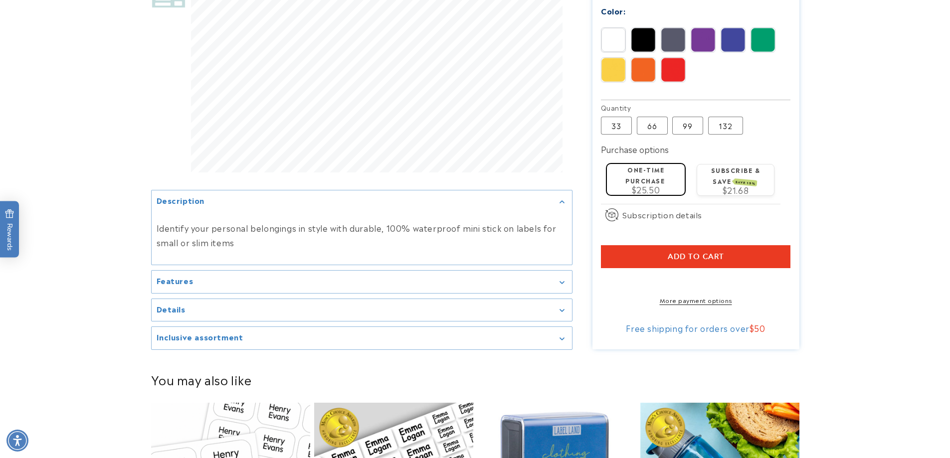
click at [689, 252] on span "Add to cart" at bounding box center [695, 256] width 56 height 9
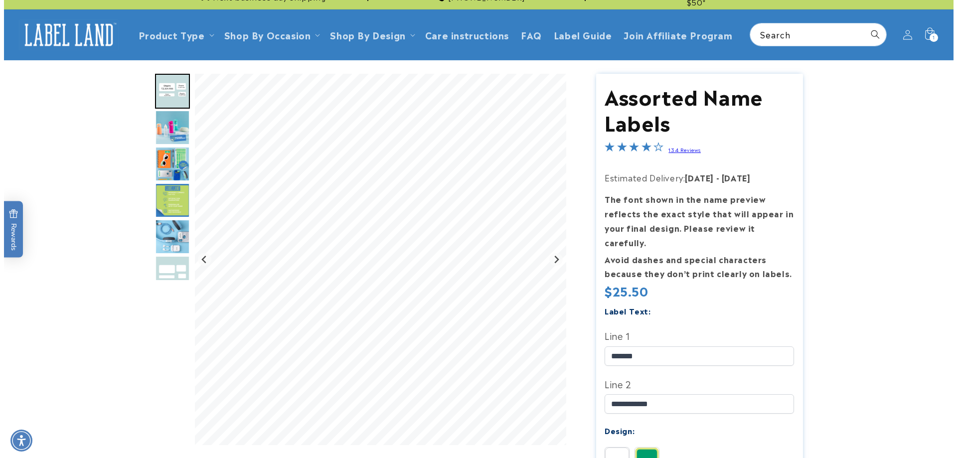
scroll to position [0, 0]
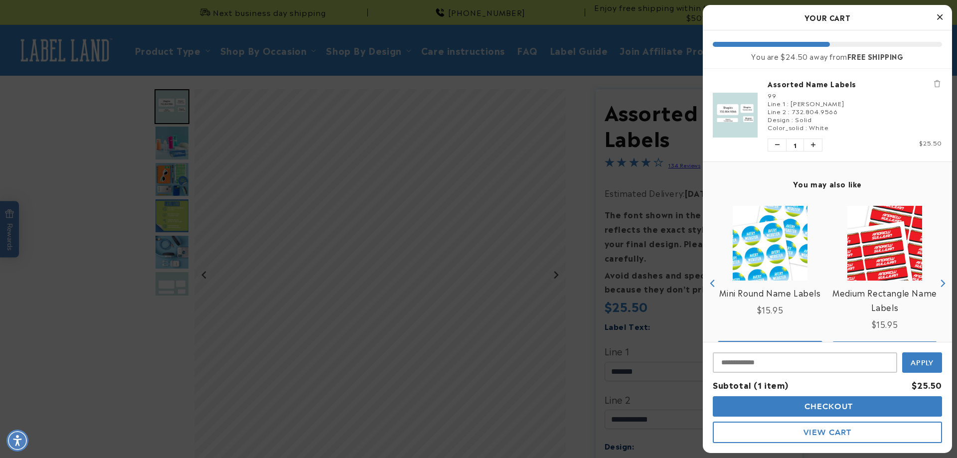
click at [479, 125] on div at bounding box center [478, 229] width 957 height 458
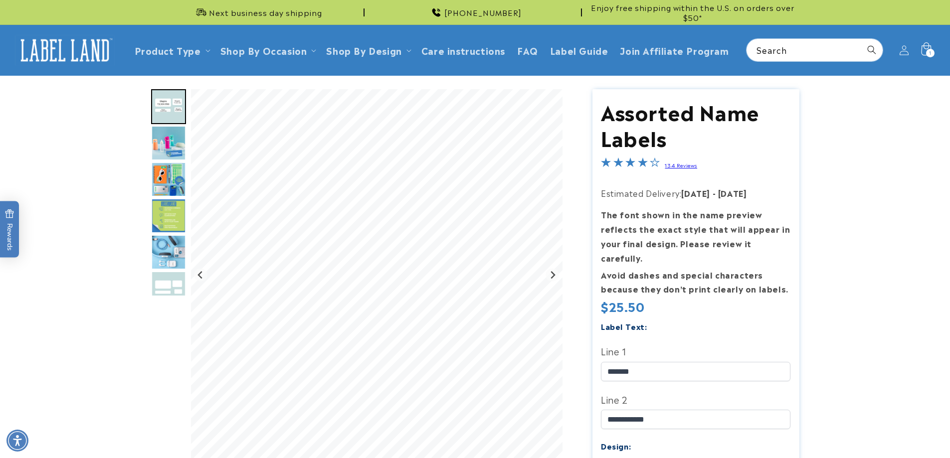
click at [925, 51] on icon at bounding box center [925, 49] width 23 height 23
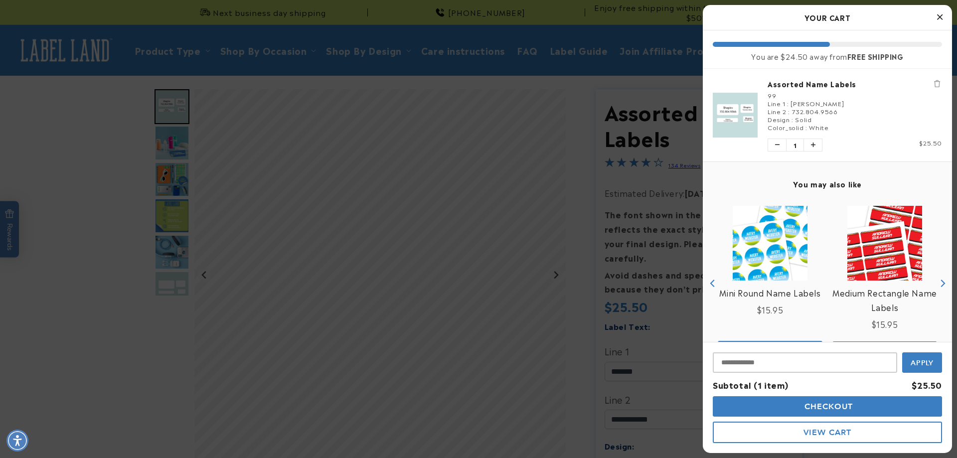
click at [833, 405] on span "Checkout" at bounding box center [827, 406] width 51 height 9
